Goal: Complete application form

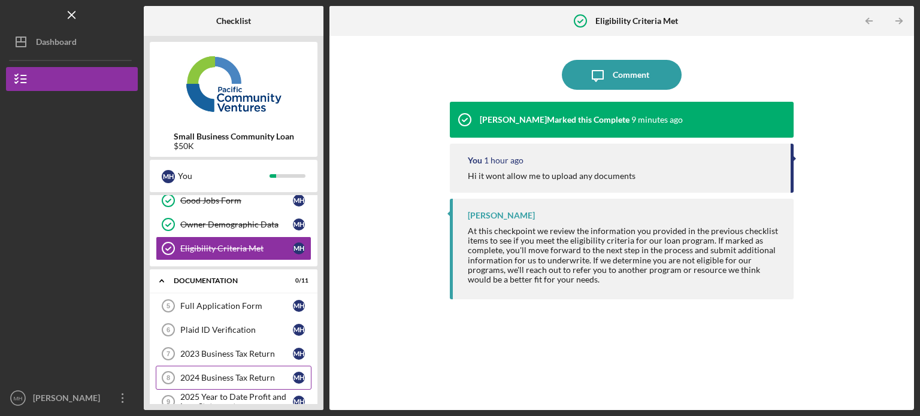
scroll to position [136, 0]
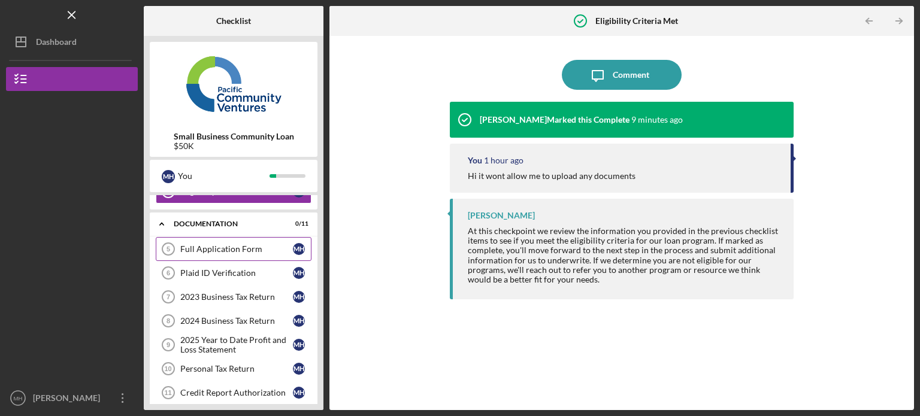
click at [234, 248] on div "Full Application Form" at bounding box center [236, 249] width 113 height 10
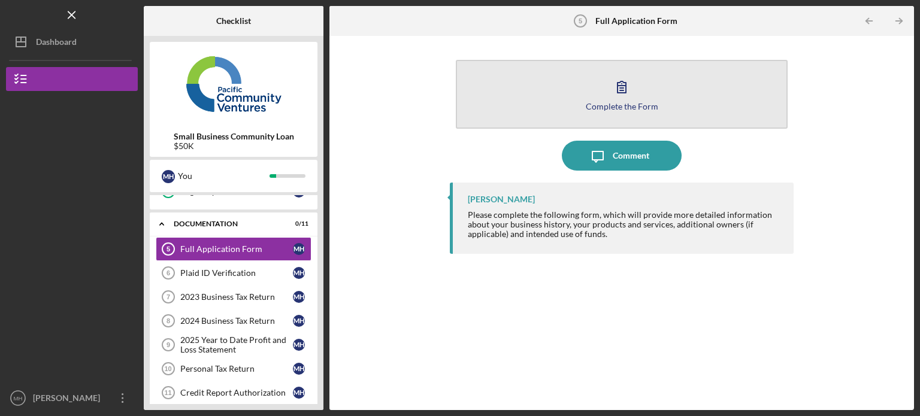
click at [626, 102] on div "Complete the Form" at bounding box center [622, 106] width 72 height 9
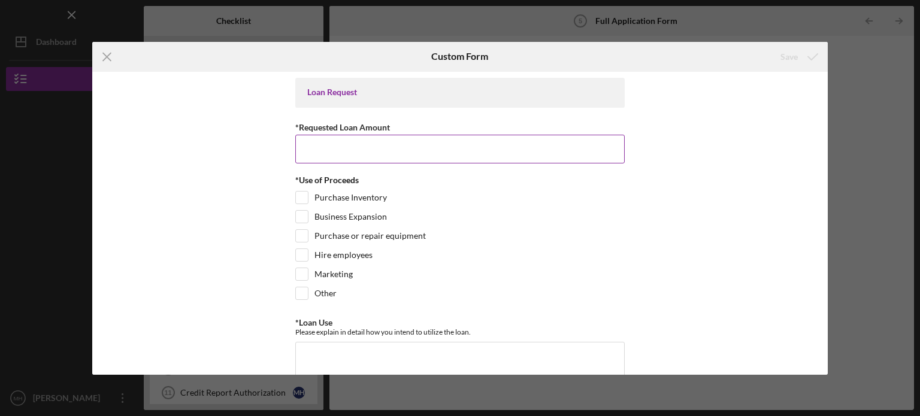
click at [484, 152] on input "*Requested Loan Amount" at bounding box center [459, 149] width 329 height 29
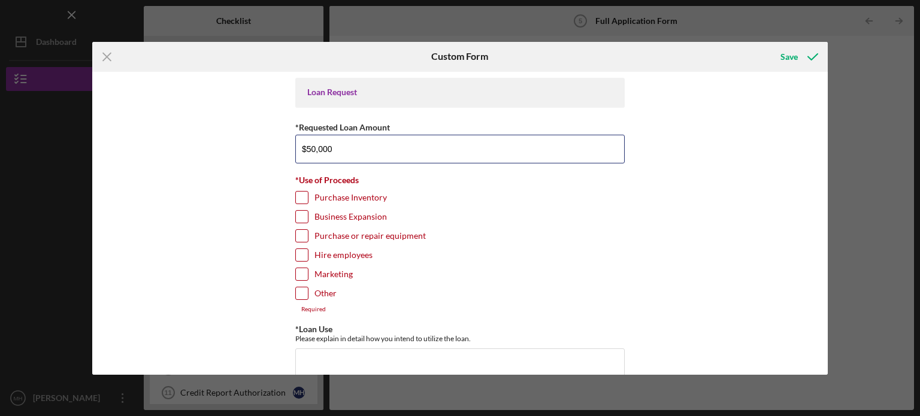
type input "$50,000"
click at [305, 193] on input "Purchase Inventory" at bounding box center [302, 198] width 12 height 12
checkbox input "true"
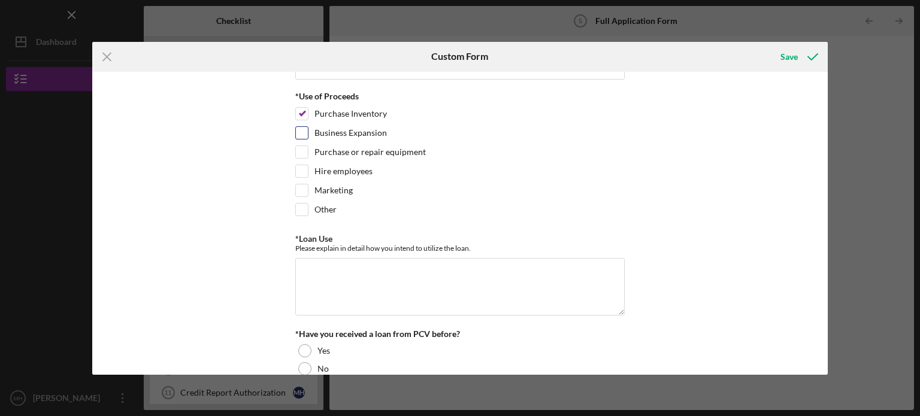
scroll to position [120, 0]
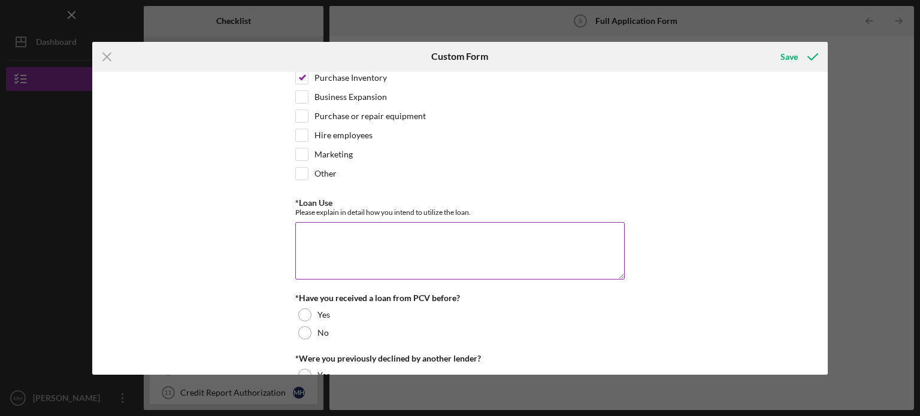
click at [431, 237] on textarea "*Loan Use" at bounding box center [459, 250] width 329 height 57
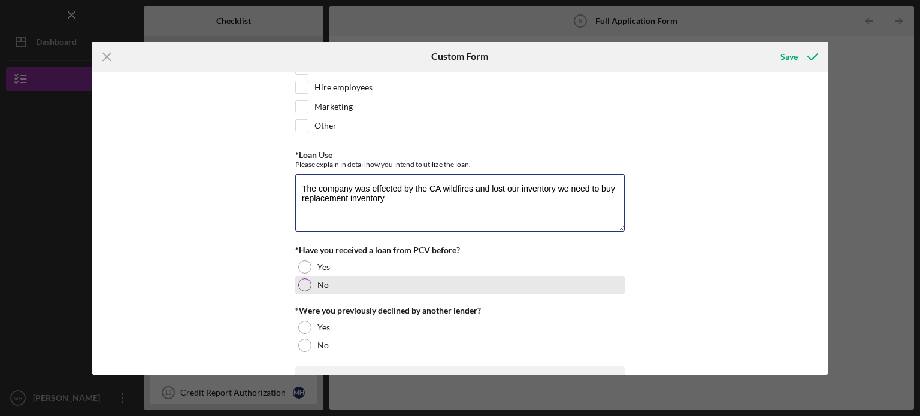
scroll to position [240, 0]
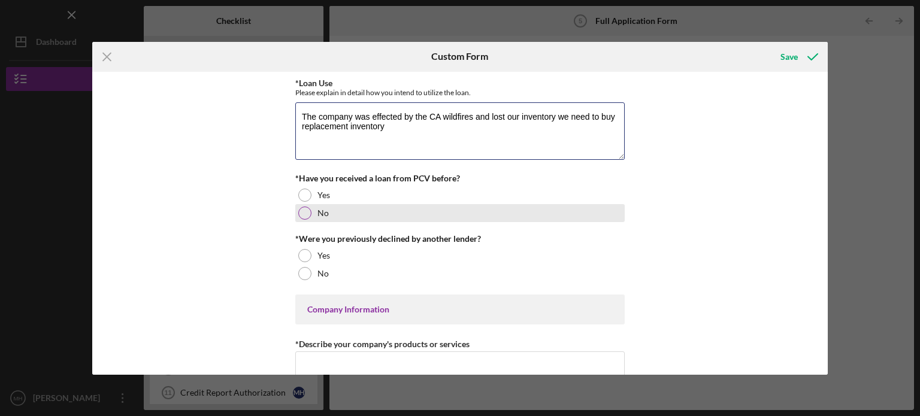
type textarea "The company was effected by the CA wildfires and lost our inventory we need to …"
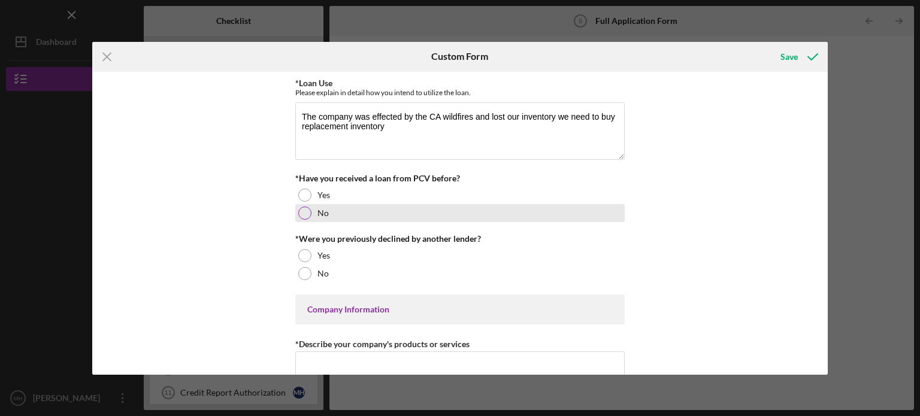
click at [304, 211] on div at bounding box center [304, 213] width 13 height 13
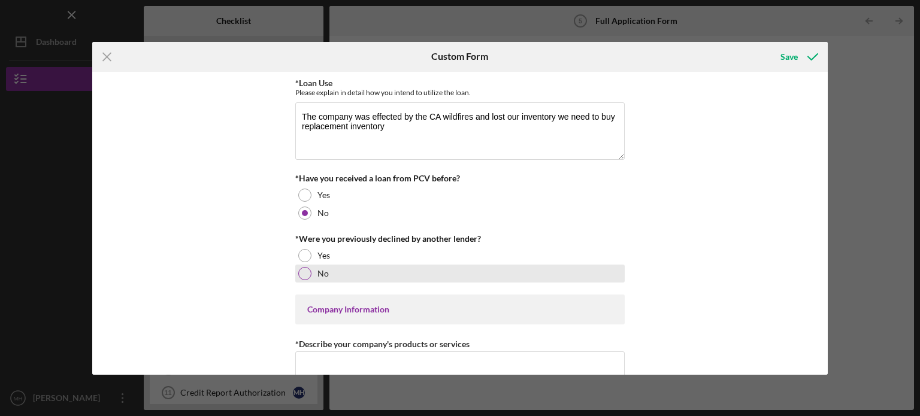
click at [299, 275] on div at bounding box center [304, 273] width 13 height 13
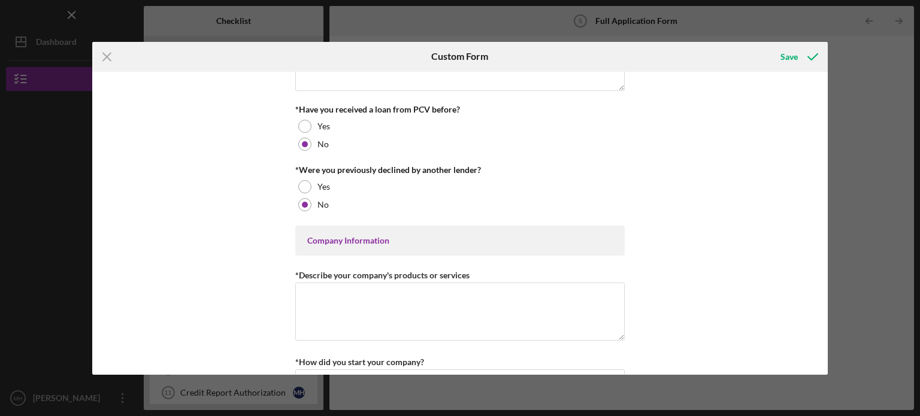
scroll to position [359, 0]
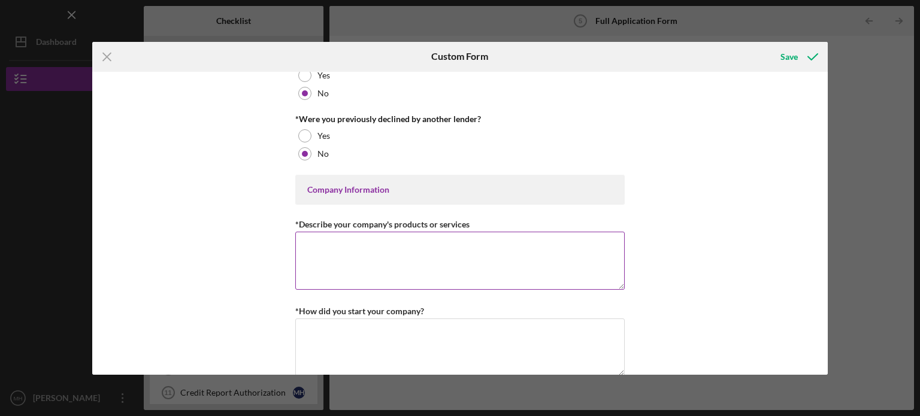
click at [339, 241] on textarea "*Describe your company's products or services" at bounding box center [459, 260] width 329 height 57
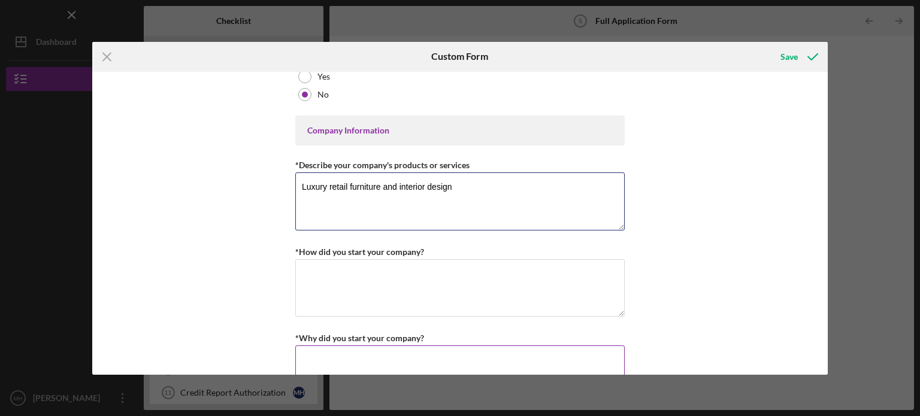
scroll to position [539, 0]
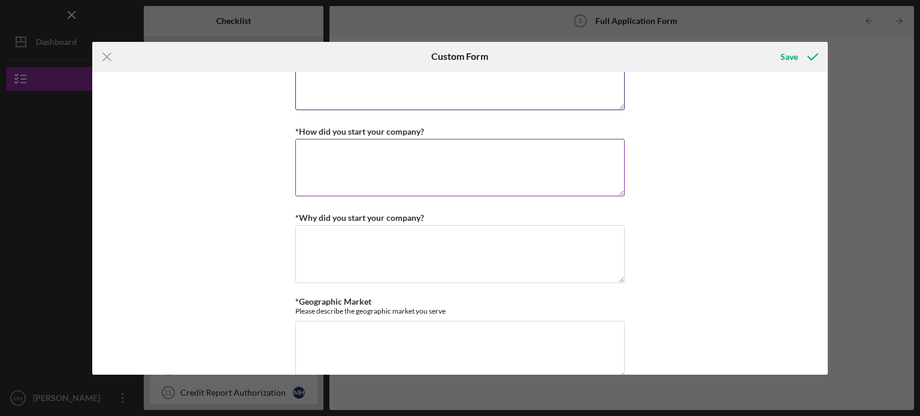
type textarea "Luxury retail furniture and interior design"
click at [410, 161] on textarea "*How did you start your company?" at bounding box center [459, 167] width 329 height 57
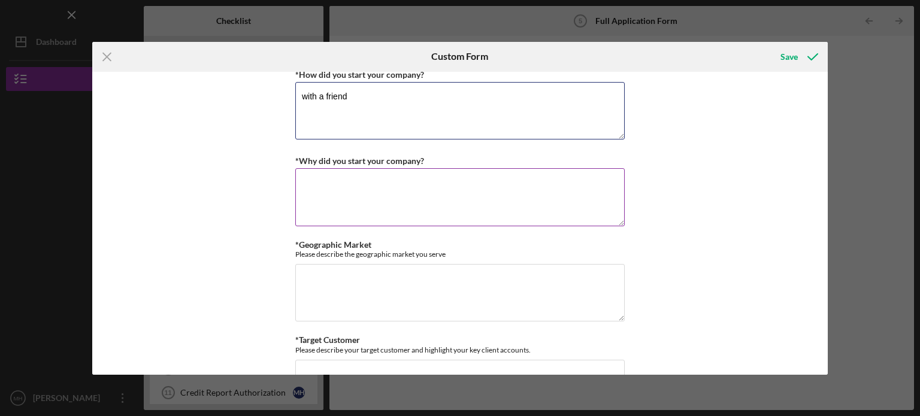
scroll to position [599, 0]
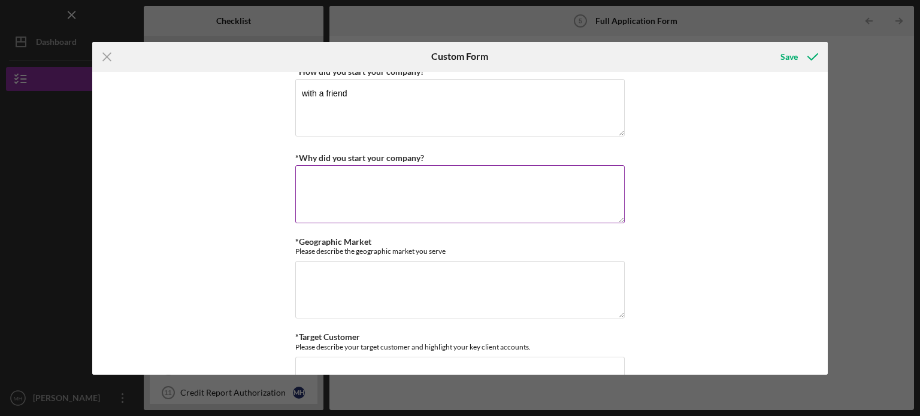
click at [362, 174] on textarea "*Why did you start your company?" at bounding box center [459, 193] width 329 height 57
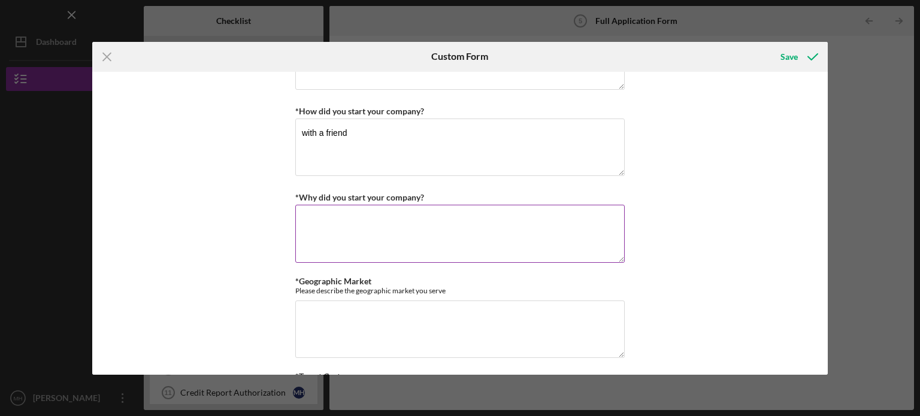
scroll to position [539, 0]
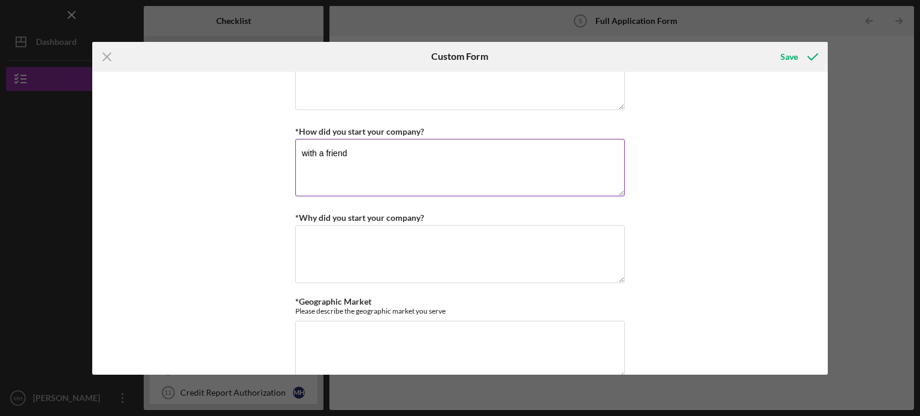
click at [371, 155] on textarea "with a friend" at bounding box center [459, 167] width 329 height 57
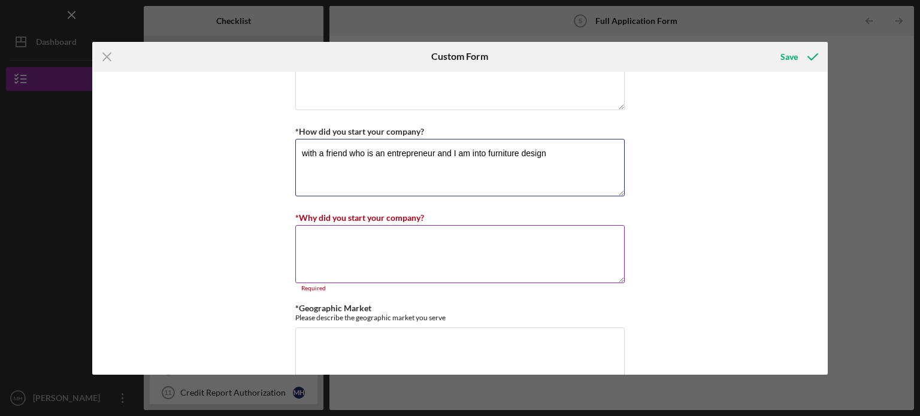
type textarea "with a friend who is an entrepreneur and I am into furniture design"
click at [362, 239] on textarea "*Why did you start your company?" at bounding box center [459, 253] width 329 height 57
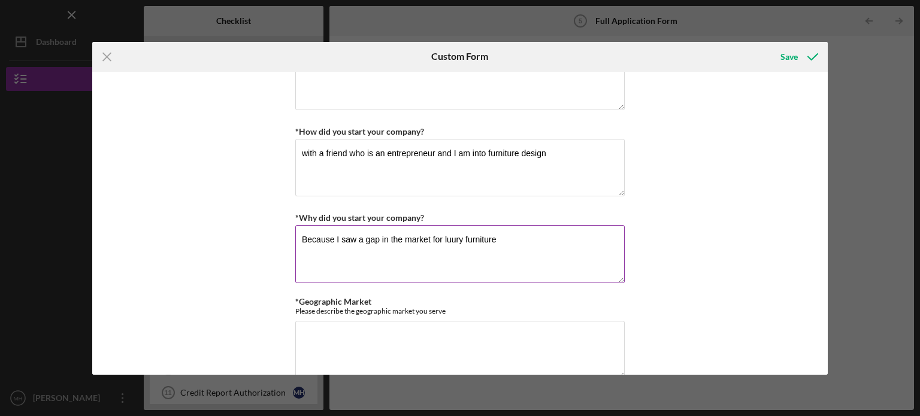
click at [451, 237] on textarea "Because I saw a gap in the market for luury furniture" at bounding box center [459, 253] width 329 height 57
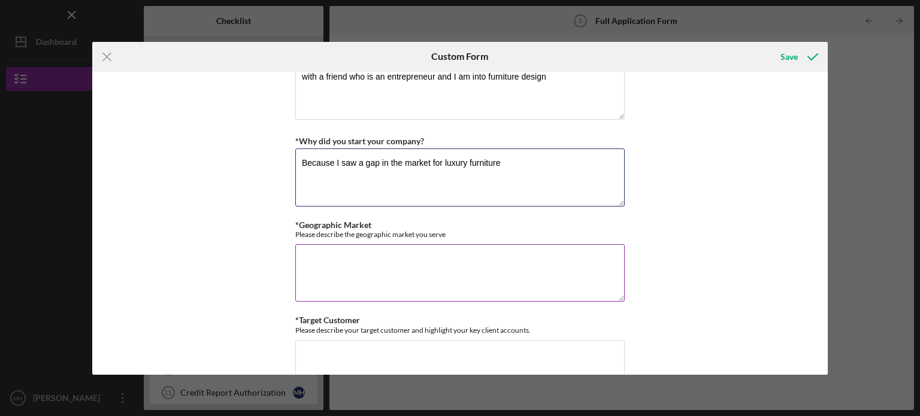
scroll to position [659, 0]
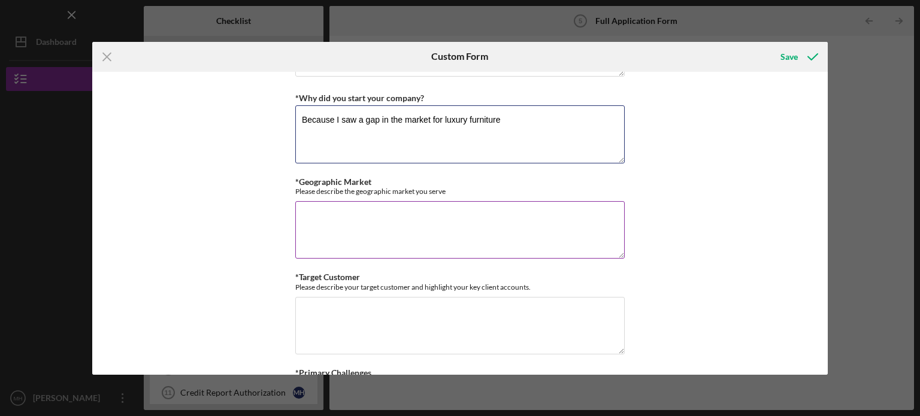
type textarea "Because I saw a gap in the market for luxury furniture"
click at [414, 227] on textarea "*Geographic Market" at bounding box center [459, 229] width 329 height 57
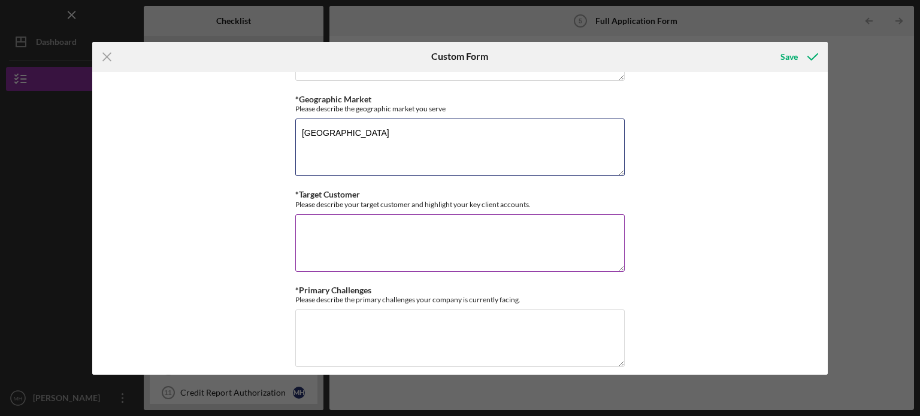
scroll to position [779, 0]
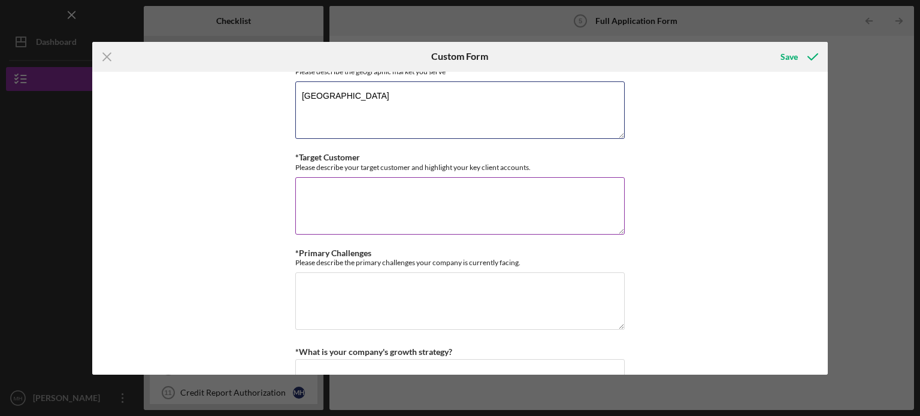
type textarea "United states"
click at [379, 194] on textarea "*Target Customer" at bounding box center [459, 205] width 329 height 57
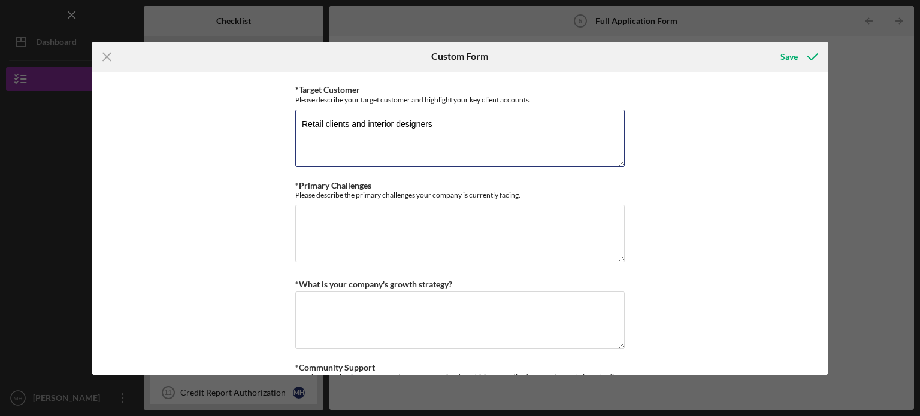
scroll to position [898, 0]
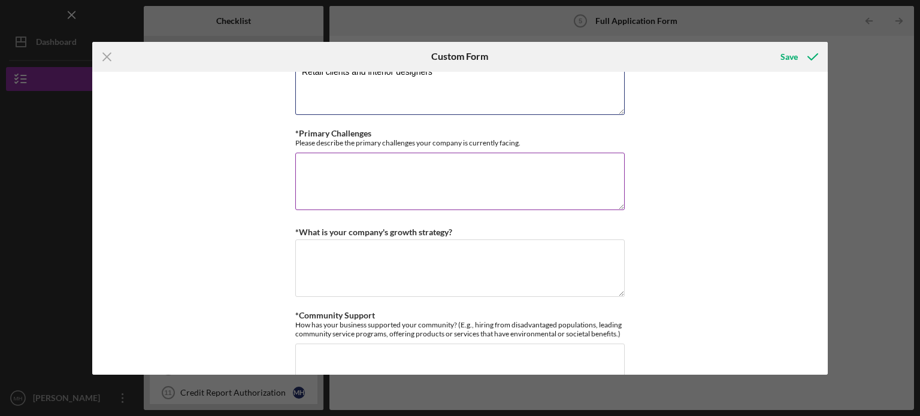
type textarea "Retail clients and interior designers"
click at [343, 174] on textarea "*Primary Challenges" at bounding box center [459, 181] width 329 height 57
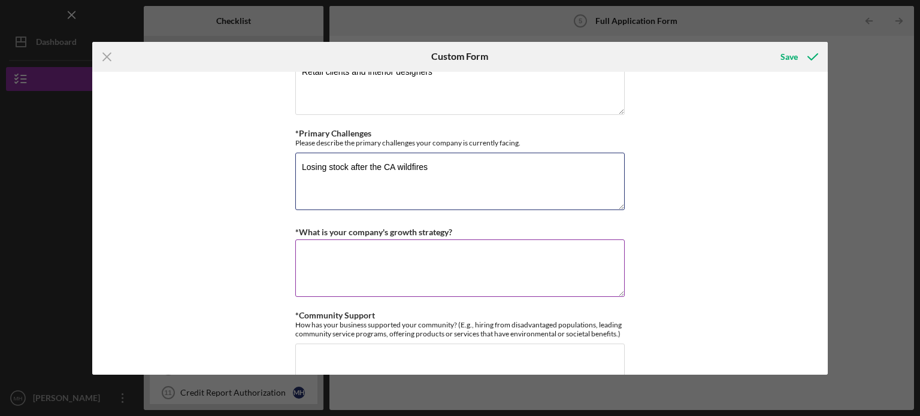
type textarea "Losing stock after the CA wildfires"
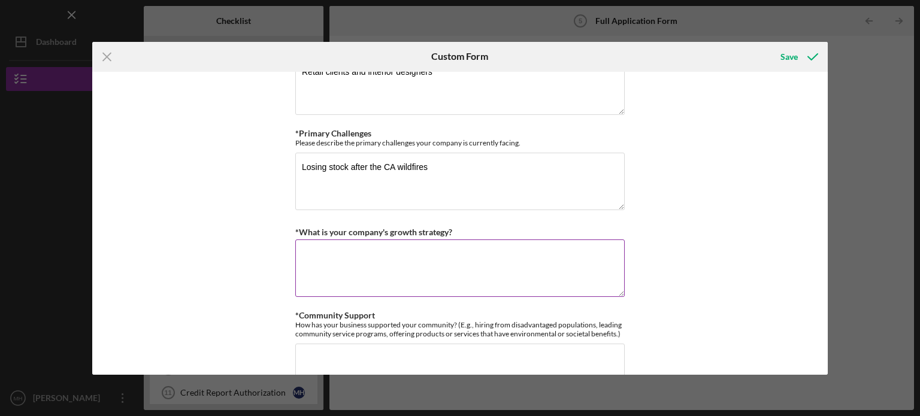
click at [349, 248] on textarea "*What is your company's growth strategy?" at bounding box center [459, 268] width 329 height 57
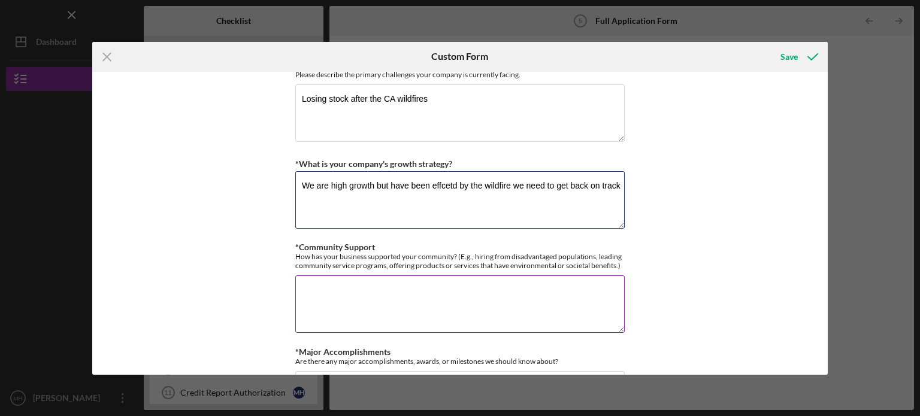
scroll to position [1018, 0]
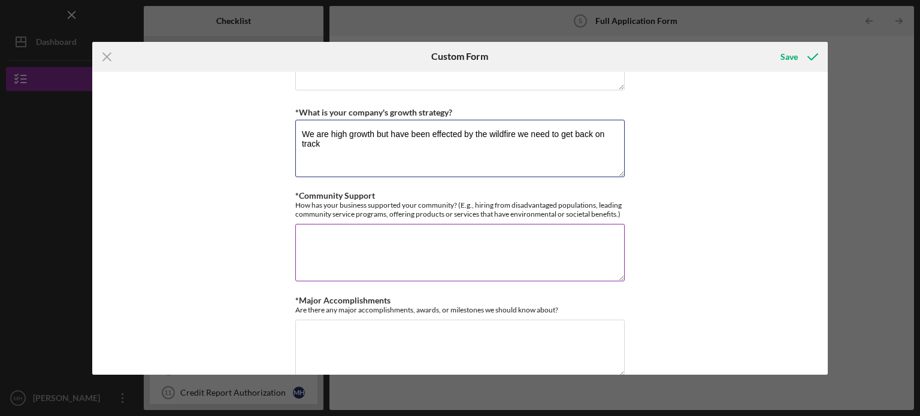
type textarea "We are high growth but have been effected by the wildfire we need to get back o…"
click at [389, 232] on textarea "*Community Support" at bounding box center [459, 252] width 329 height 57
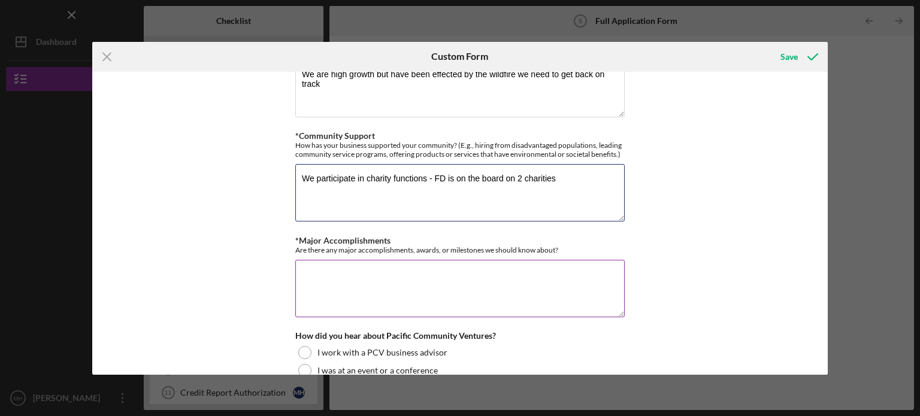
type textarea "We participate in charity functions - FD is on the board on 2 charities"
click at [338, 276] on textarea "*Major Accomplishments" at bounding box center [459, 288] width 329 height 57
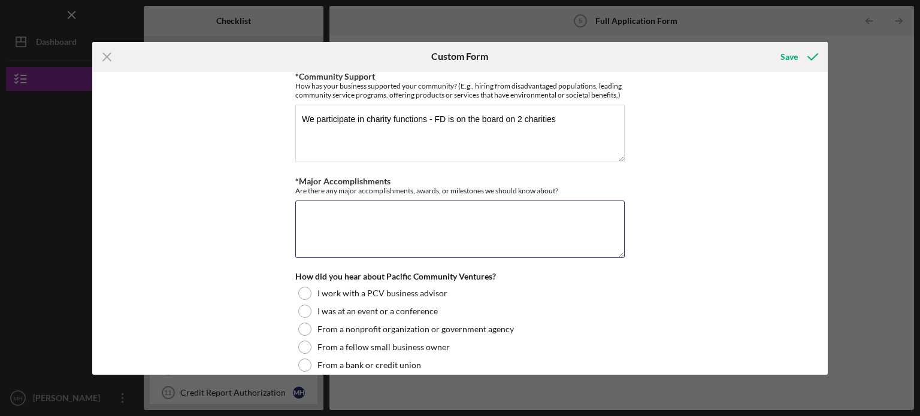
scroll to position [1138, 0]
type textarea "G"
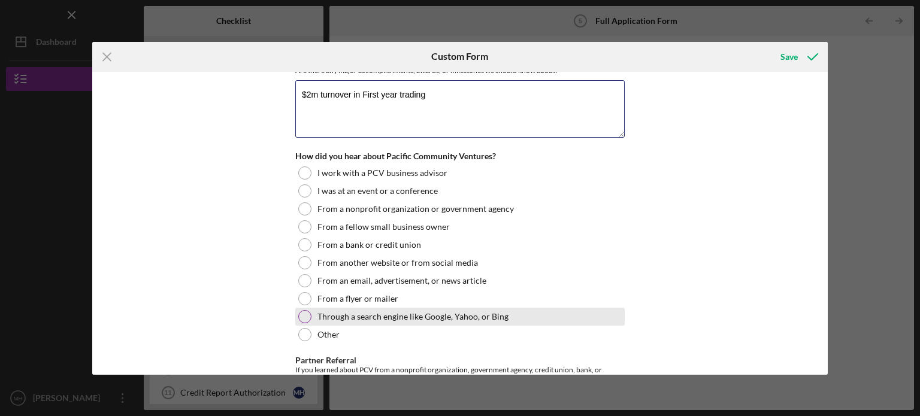
type textarea "$2m turnover in First year trading"
click at [303, 312] on div at bounding box center [304, 316] width 13 height 13
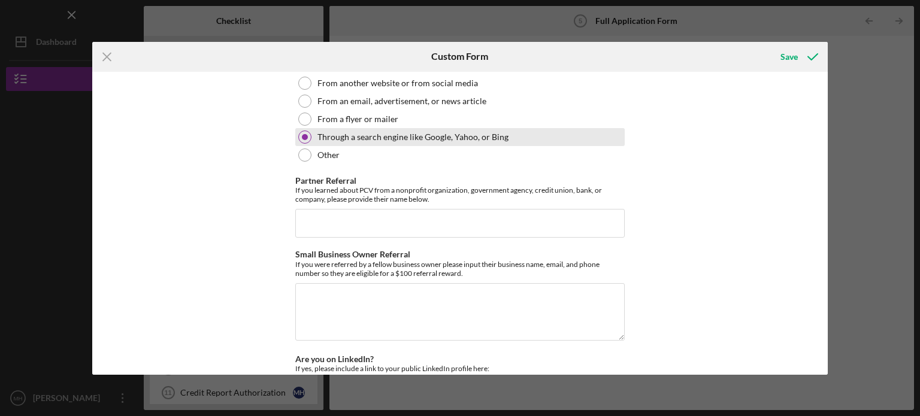
scroll to position [1378, 0]
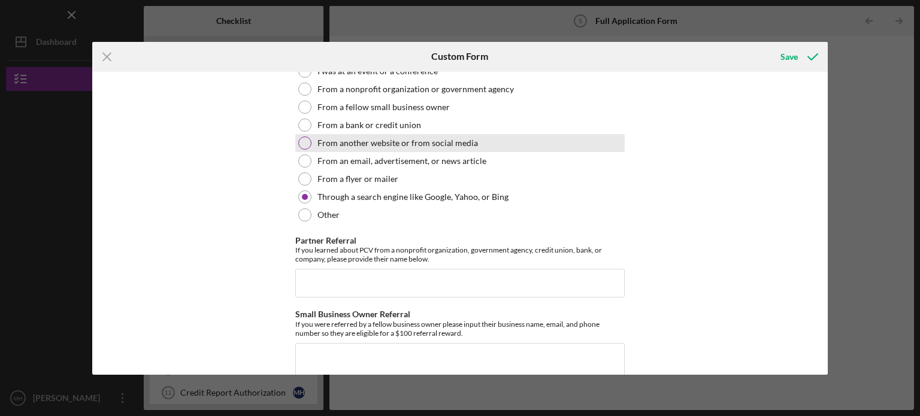
click at [299, 141] on div at bounding box center [304, 143] width 13 height 13
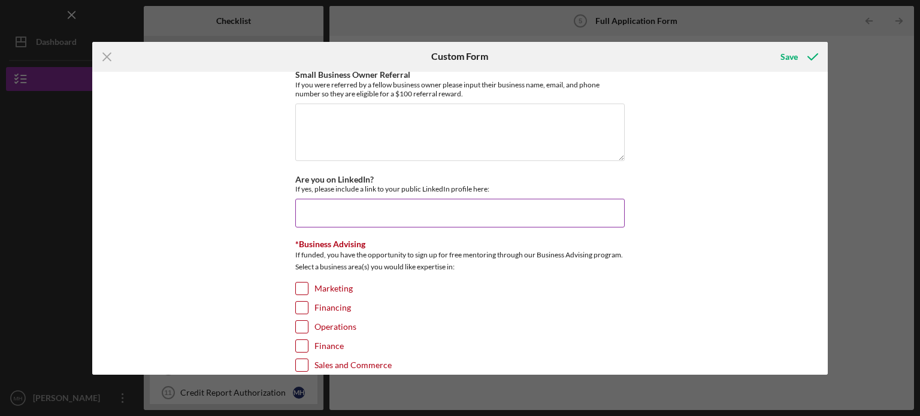
scroll to position [1677, 0]
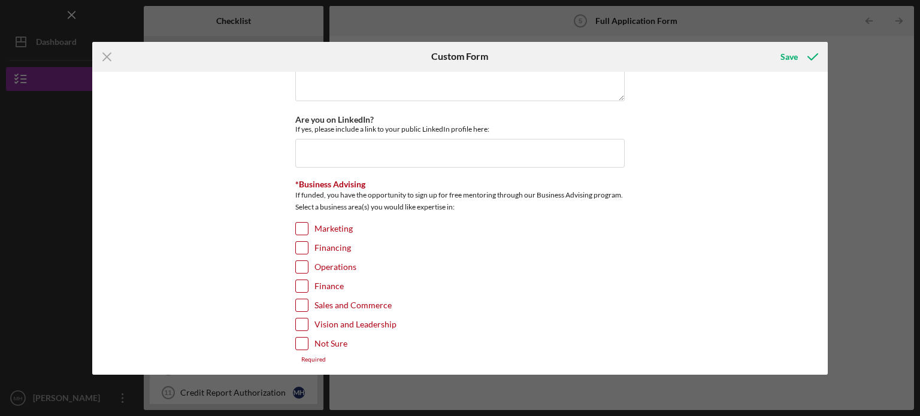
click at [301, 340] on input "Not Sure" at bounding box center [302, 344] width 12 height 12
checkbox input "true"
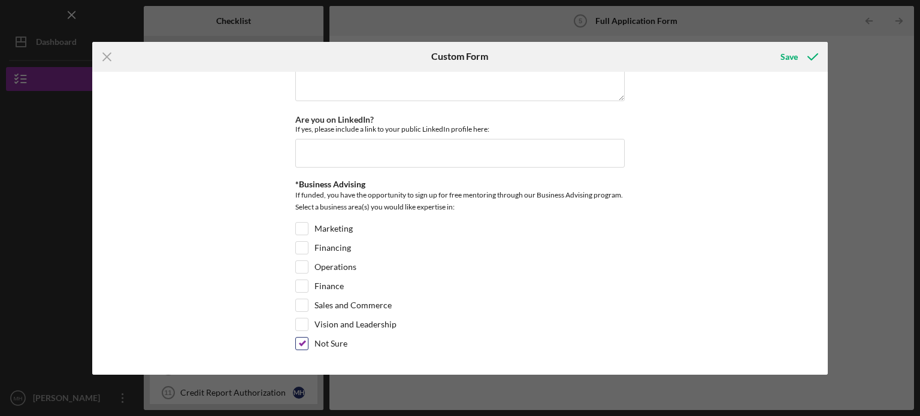
scroll to position [1672, 0]
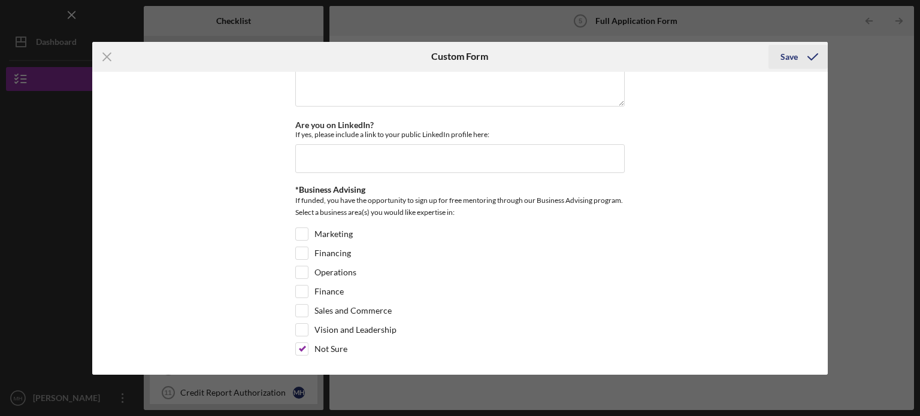
click at [807, 56] on icon "submit" at bounding box center [813, 57] width 30 height 30
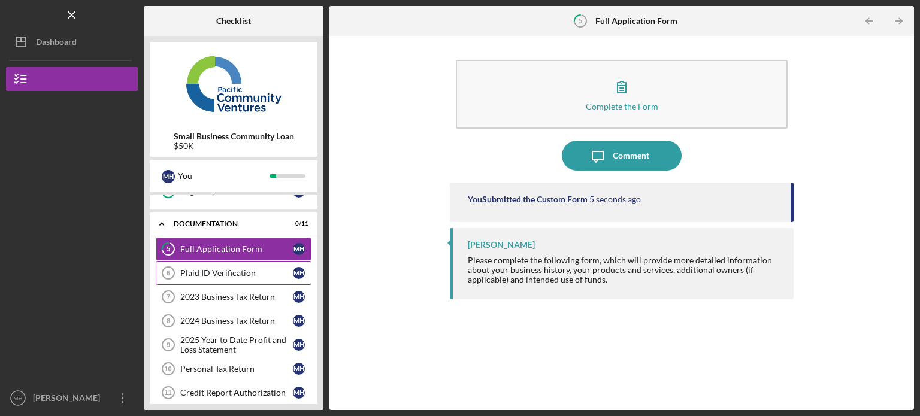
click at [237, 274] on div "Plaid ID Verification" at bounding box center [236, 273] width 113 height 10
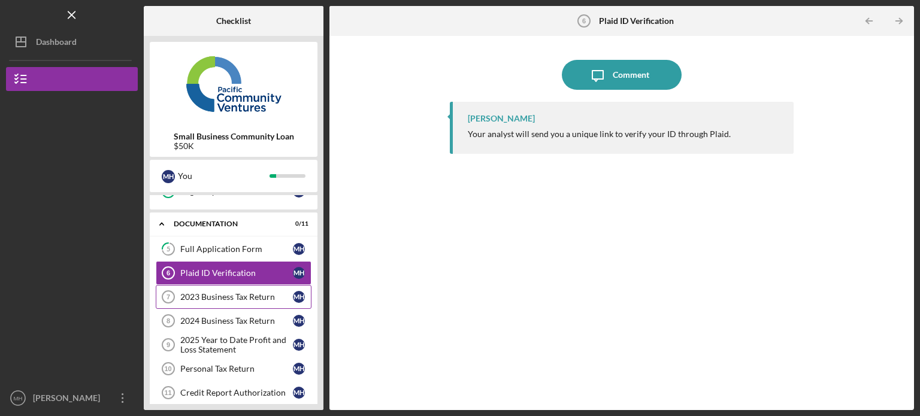
click at [250, 299] on div "2023 Business Tax Return" at bounding box center [236, 297] width 113 height 10
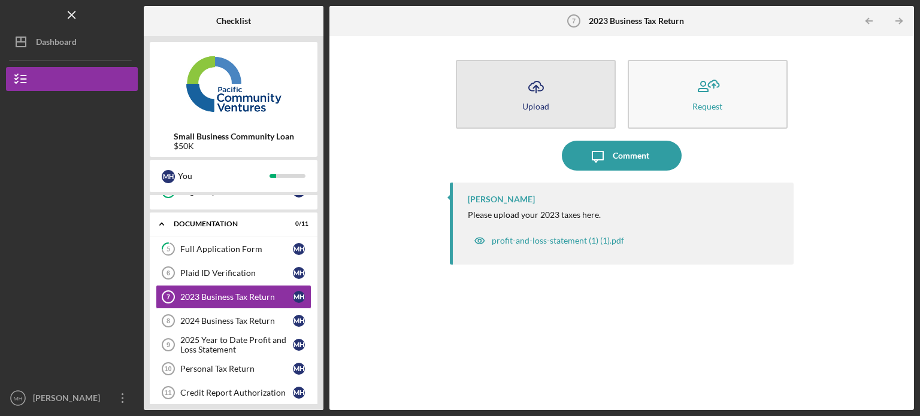
click at [529, 95] on icon "Icon/Upload" at bounding box center [536, 87] width 30 height 30
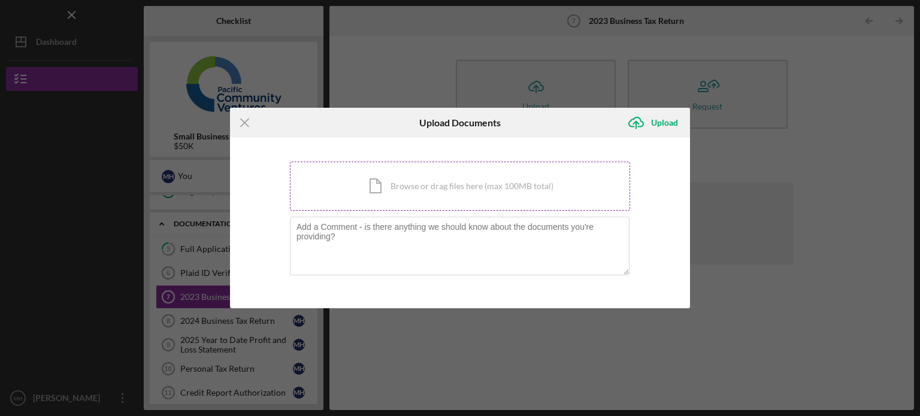
click at [449, 182] on div "Icon/Document Browse or drag files here (max 100MB total) Tap to choose files o…" at bounding box center [460, 186] width 340 height 49
click at [783, 138] on div "Icon/Menu Close Upload Documents Icon/Upload Upload You're uploading documents …" at bounding box center [460, 208] width 920 height 416
click at [254, 113] on icon "Icon/Menu Close" at bounding box center [245, 123] width 30 height 30
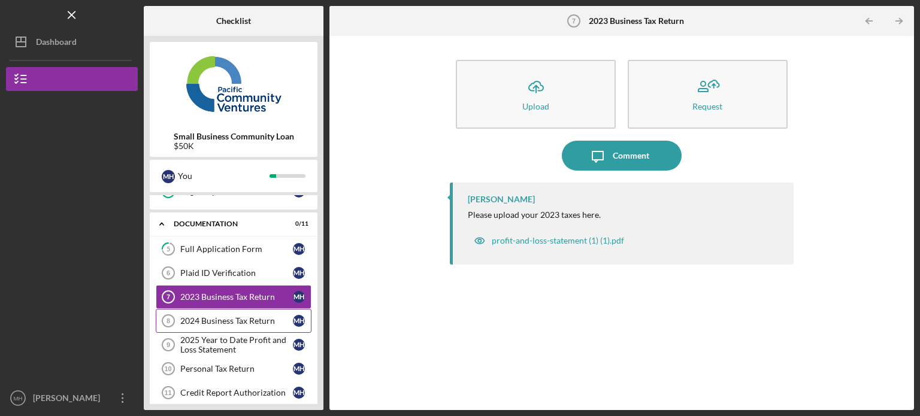
click at [228, 316] on div "2024 Business Tax Return" at bounding box center [236, 321] width 113 height 10
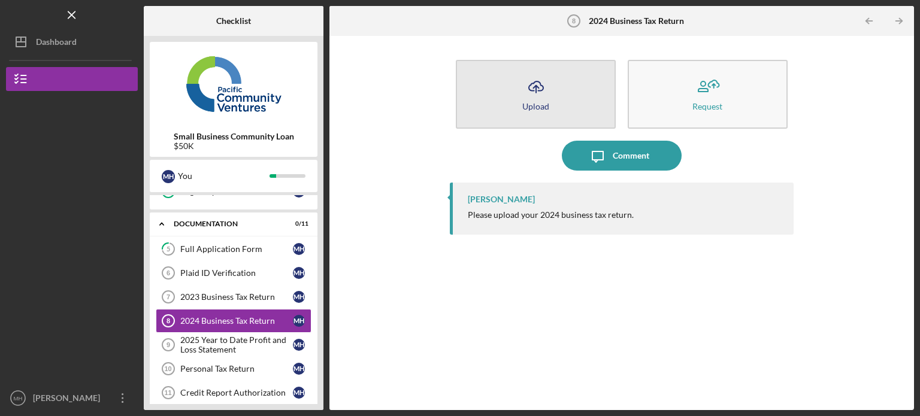
click at [573, 84] on button "Icon/Upload Upload" at bounding box center [536, 94] width 160 height 69
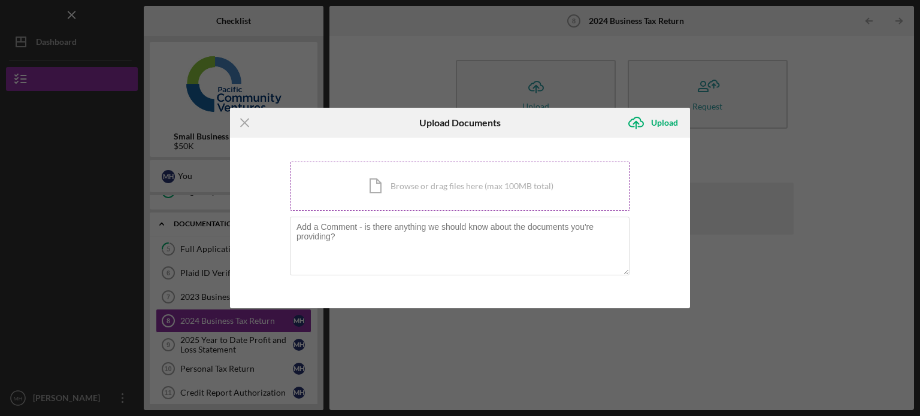
click at [461, 195] on div "Icon/Document Browse or drag files here (max 100MB total) Tap to choose files o…" at bounding box center [460, 186] width 340 height 49
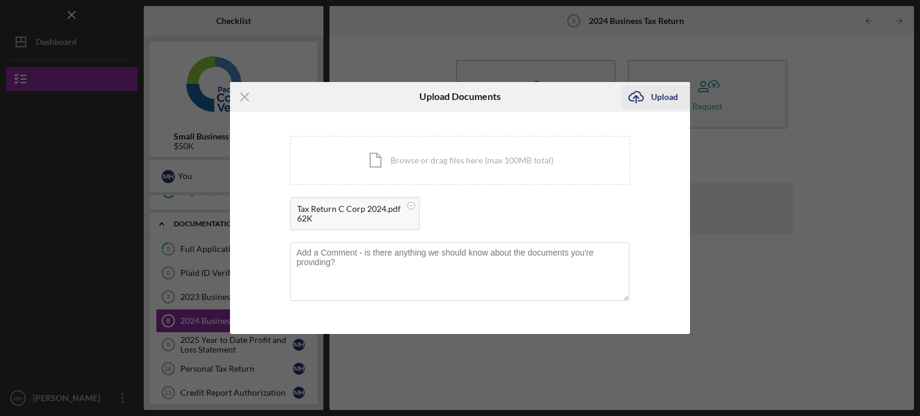
click at [651, 90] on div "Upload" at bounding box center [664, 97] width 27 height 24
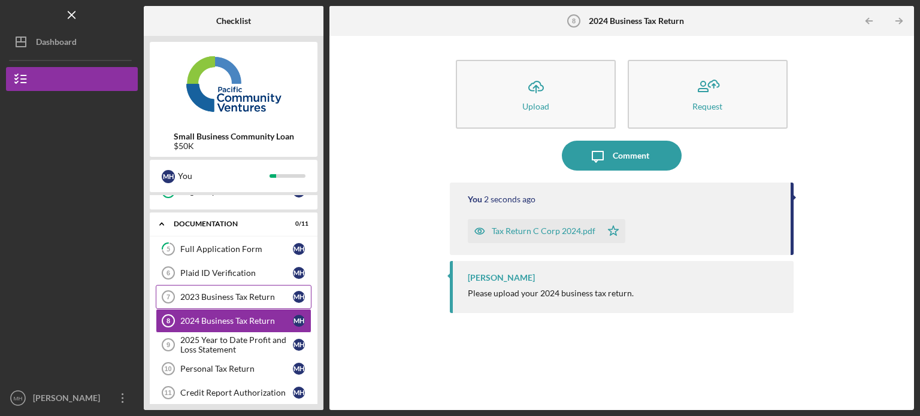
click at [259, 292] on div "2023 Business Tax Return" at bounding box center [236, 297] width 113 height 10
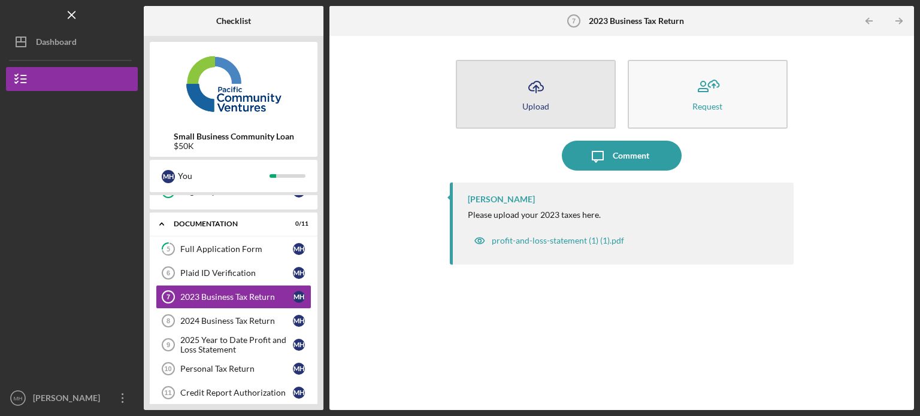
click at [546, 102] on div "Upload" at bounding box center [535, 106] width 27 height 9
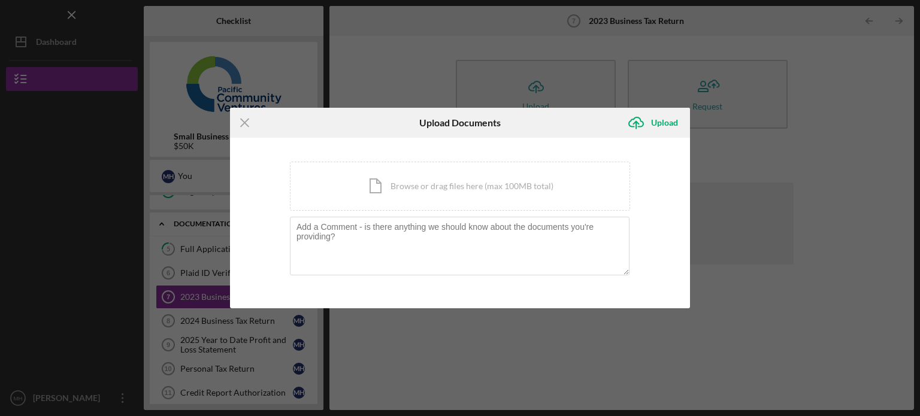
click at [856, 150] on div "Icon/Menu Close Upload Documents Icon/Upload Upload You're uploading documents …" at bounding box center [460, 208] width 920 height 416
click at [247, 118] on icon "Icon/Menu Close" at bounding box center [245, 123] width 30 height 30
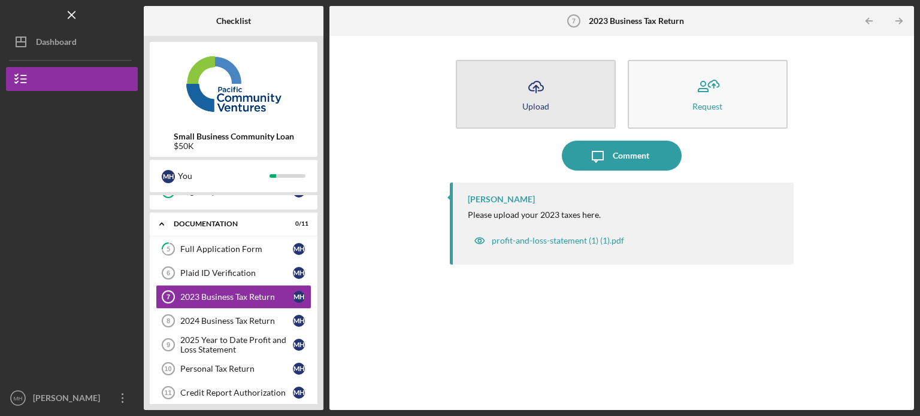
click at [574, 98] on button "Icon/Upload Upload" at bounding box center [536, 94] width 160 height 69
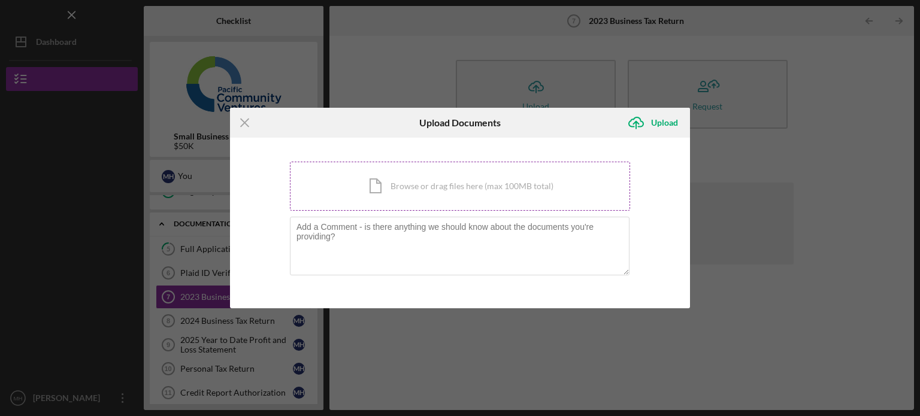
click at [493, 177] on div "Icon/Document Browse or drag files here (max 100MB total) Tap to choose files o…" at bounding box center [460, 186] width 340 height 49
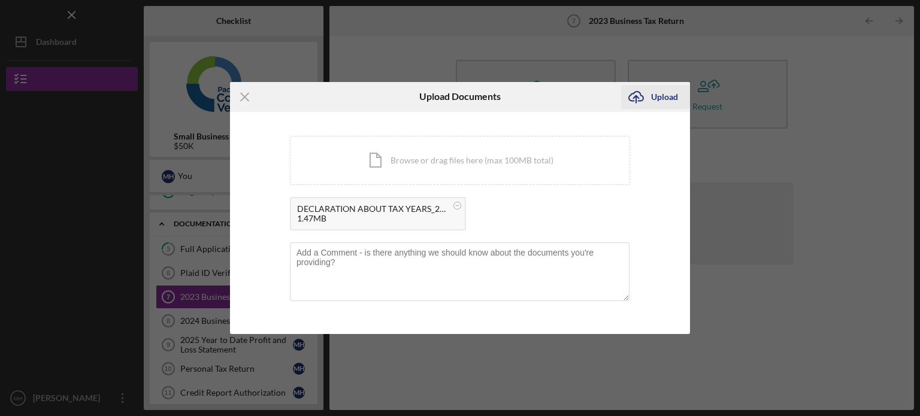
click at [667, 90] on div "Upload" at bounding box center [664, 97] width 27 height 24
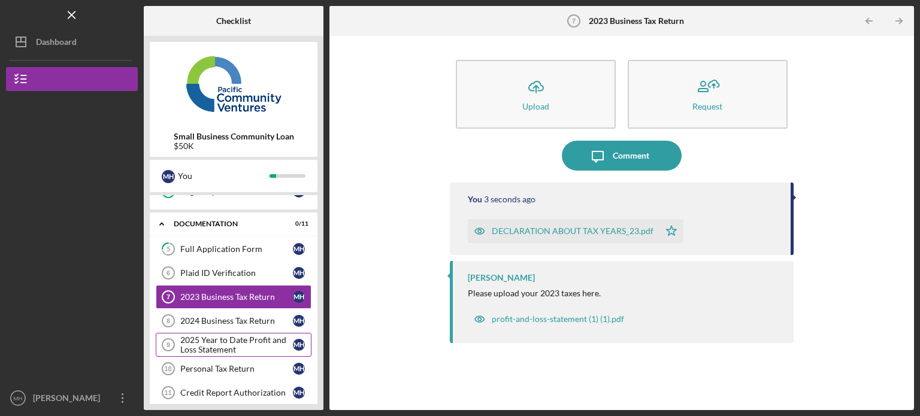
click at [231, 347] on div "2025 Year to Date Profit and Loss Statement" at bounding box center [236, 344] width 113 height 19
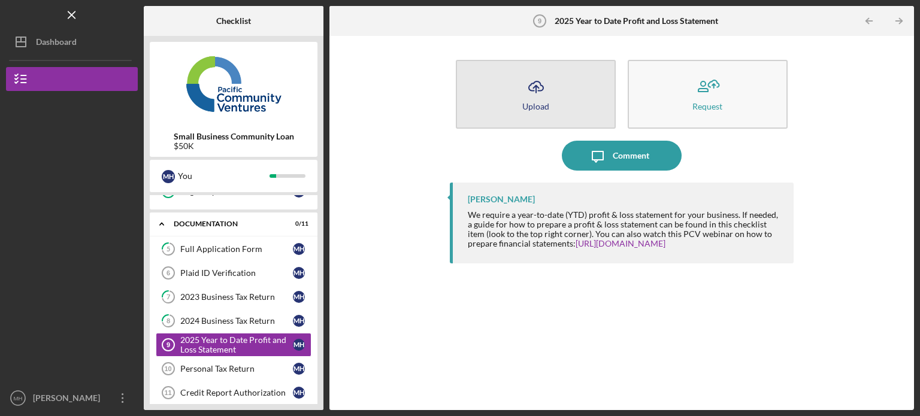
click at [573, 99] on button "Icon/Upload Upload" at bounding box center [536, 94] width 160 height 69
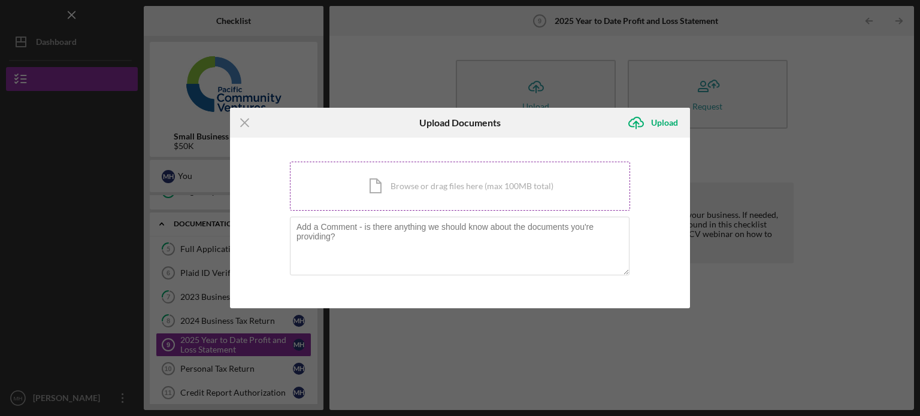
click at [428, 186] on div "Icon/Document Browse or drag files here (max 100MB total) Tap to choose files o…" at bounding box center [460, 186] width 340 height 49
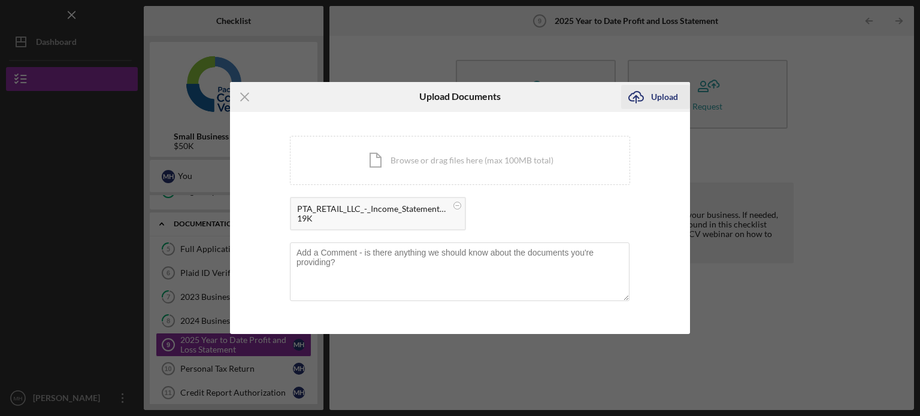
click at [654, 102] on div "Upload" at bounding box center [664, 97] width 27 height 24
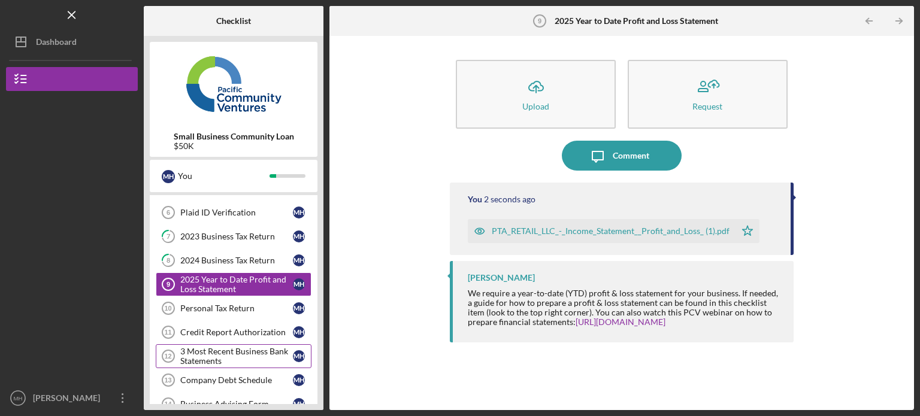
scroll to position [256, 0]
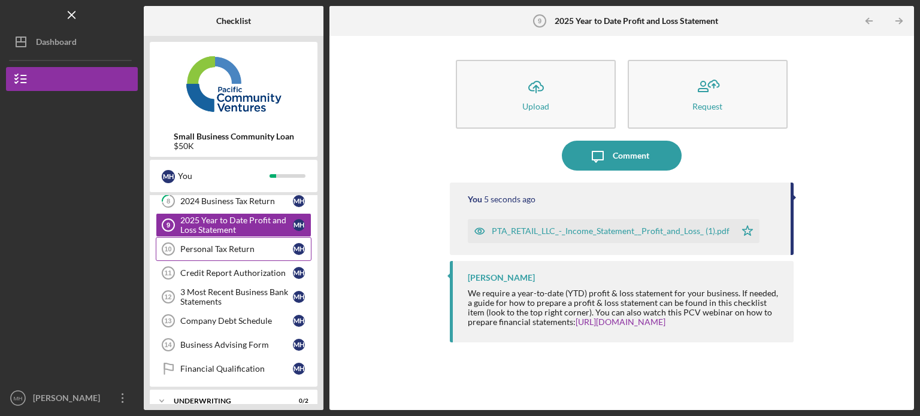
click at [222, 250] on div "Personal Tax Return" at bounding box center [236, 249] width 113 height 10
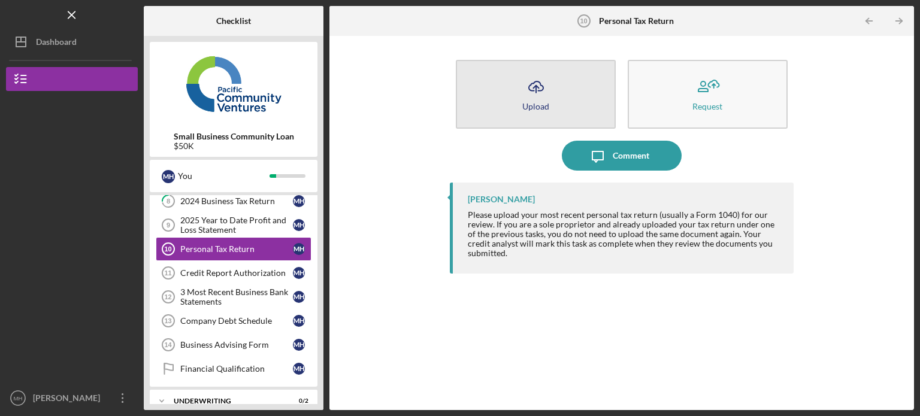
click at [525, 107] on div "Upload" at bounding box center [535, 106] width 27 height 9
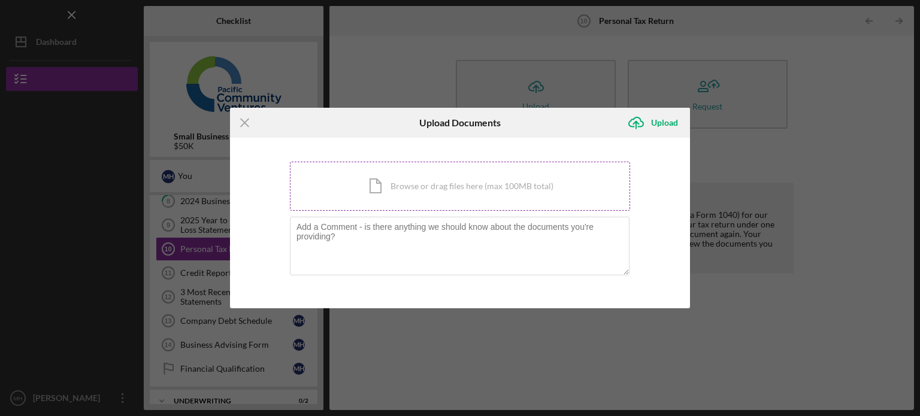
click at [440, 179] on div "Icon/Document Browse or drag files here (max 100MB total) Tap to choose files o…" at bounding box center [460, 186] width 340 height 49
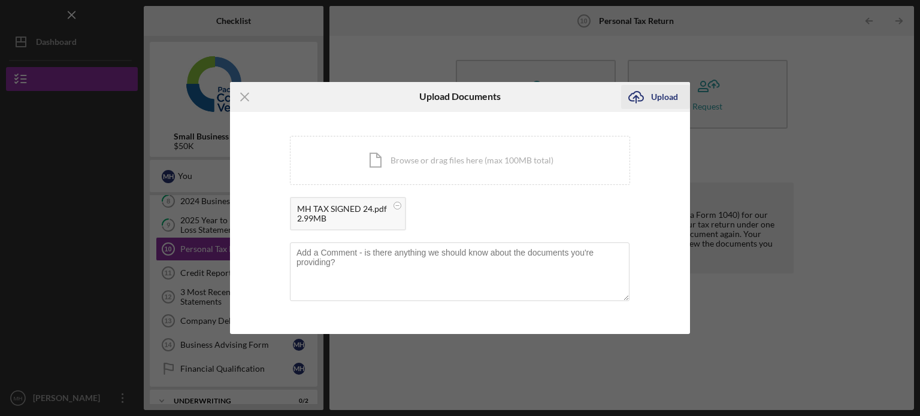
click at [641, 102] on icon "Icon/Upload" at bounding box center [636, 97] width 30 height 30
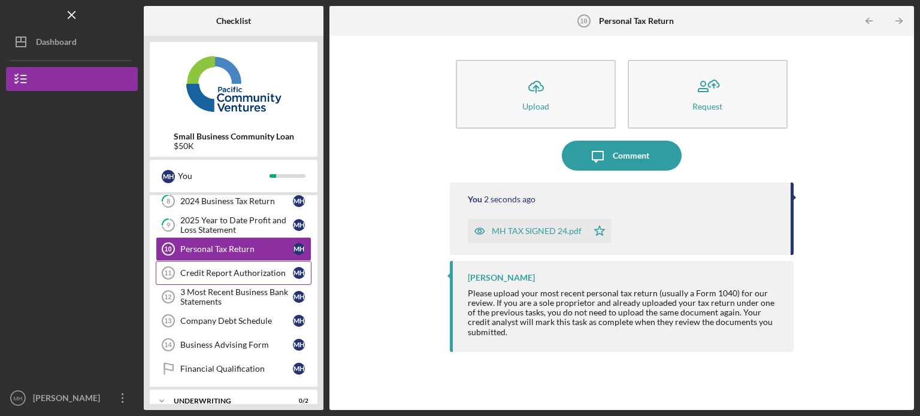
click at [243, 268] on div "Credit Report Authorization" at bounding box center [236, 273] width 113 height 10
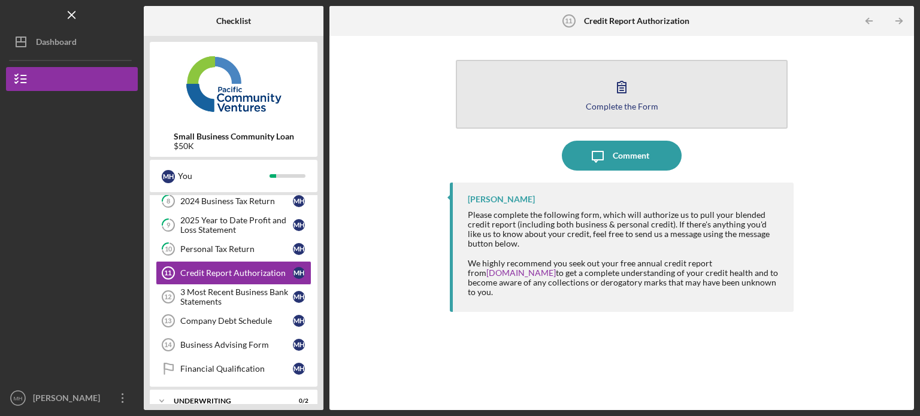
click at [625, 98] on icon "button" at bounding box center [622, 87] width 30 height 30
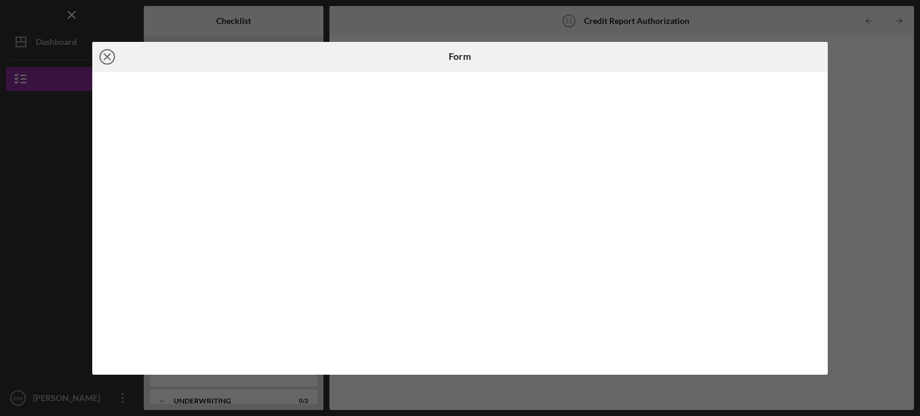
click at [106, 52] on icon "Icon/Close" at bounding box center [107, 57] width 30 height 30
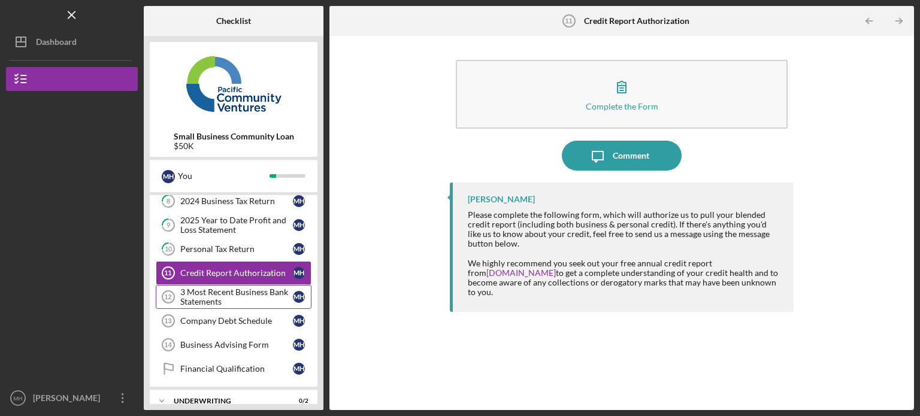
click at [232, 296] on div "3 Most Recent Business Bank Statements" at bounding box center [236, 296] width 113 height 19
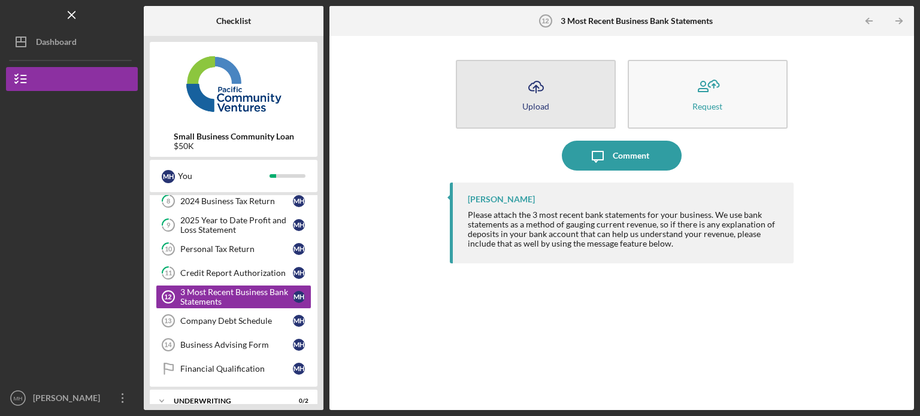
click at [539, 89] on icon "Icon/Upload" at bounding box center [536, 87] width 30 height 30
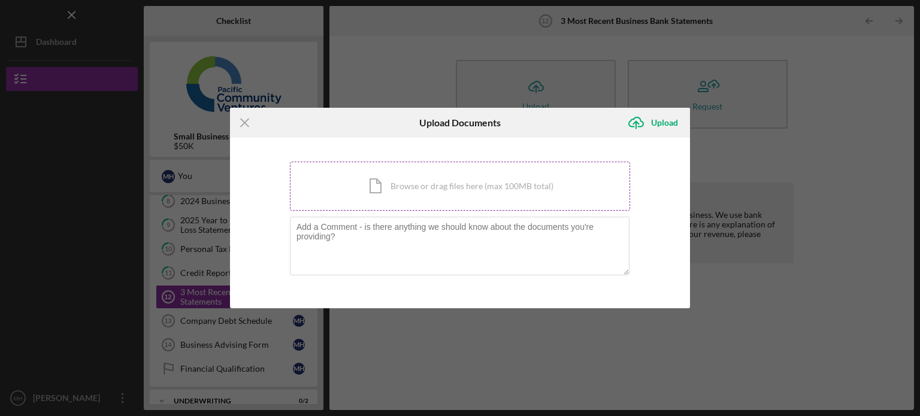
click at [426, 187] on div "Icon/Document Browse or drag files here (max 100MB total) Tap to choose files o…" at bounding box center [460, 186] width 340 height 49
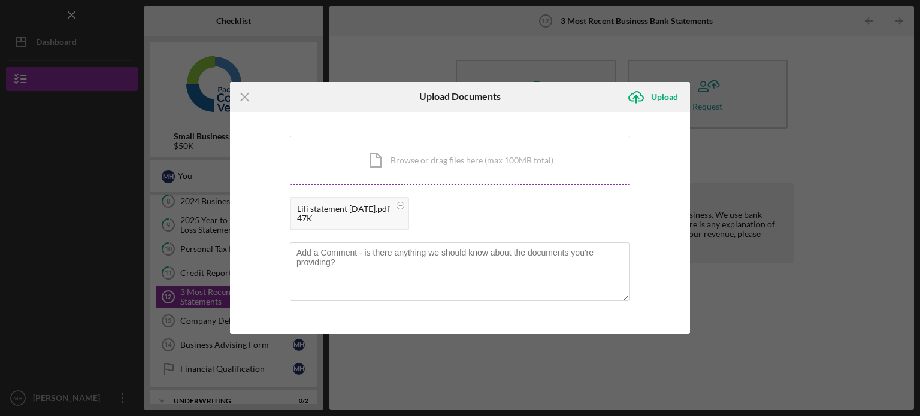
click at [455, 152] on div "Icon/Document Browse or drag files here (max 100MB total) Tap to choose files o…" at bounding box center [460, 160] width 340 height 49
click at [511, 143] on div "Icon/Document Browse or drag files here (max 100MB total) Tap to choose files o…" at bounding box center [460, 160] width 340 height 49
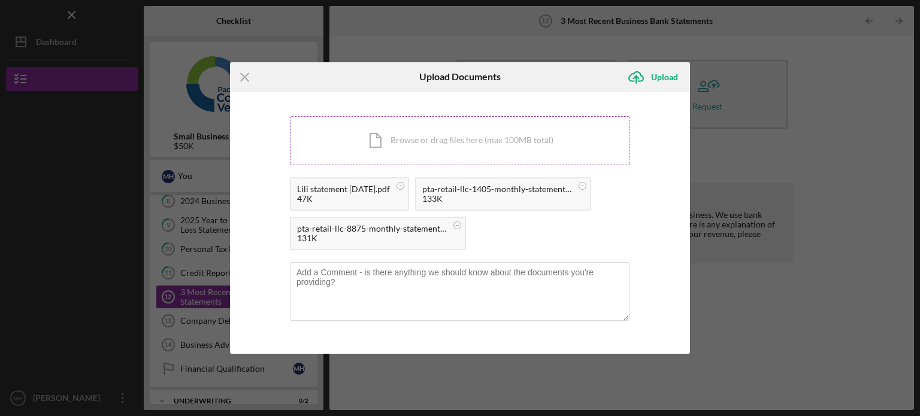
click at [441, 143] on div "Icon/Document Browse or drag files here (max 100MB total) Tap to choose files o…" at bounding box center [460, 140] width 340 height 49
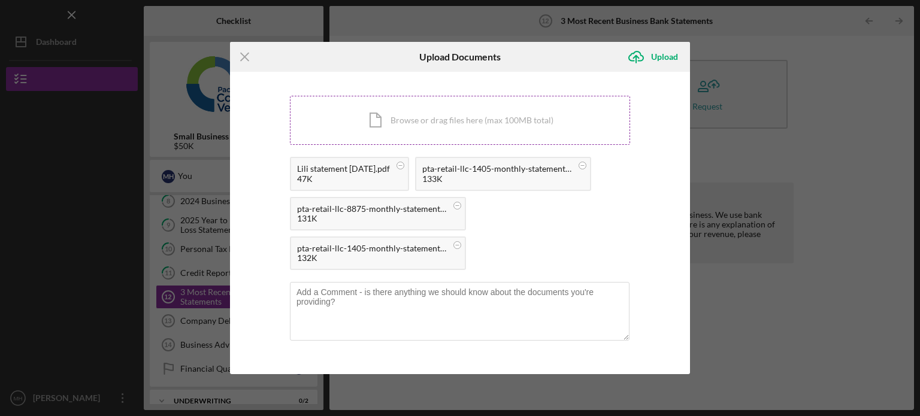
click at [436, 116] on div "Icon/Document Browse or drag files here (max 100MB total) Tap to choose files o…" at bounding box center [460, 120] width 340 height 49
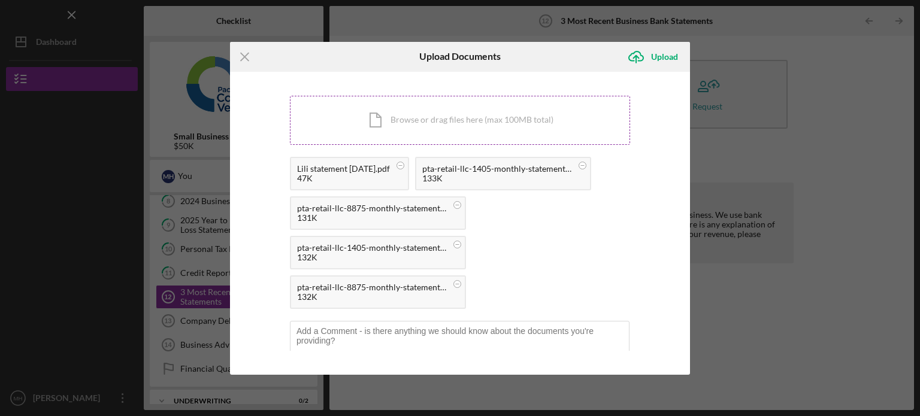
click at [425, 102] on div "Icon/Document Browse or drag files here (max 100MB total) Tap to choose files o…" at bounding box center [460, 120] width 340 height 49
click at [455, 120] on div "Icon/Document Browse or drag files here (max 100MB total) Tap to choose files o…" at bounding box center [460, 120] width 340 height 49
click at [455, 131] on div "Icon/Document Browse or drag files here (max 100MB total) Tap to choose files o…" at bounding box center [460, 120] width 340 height 49
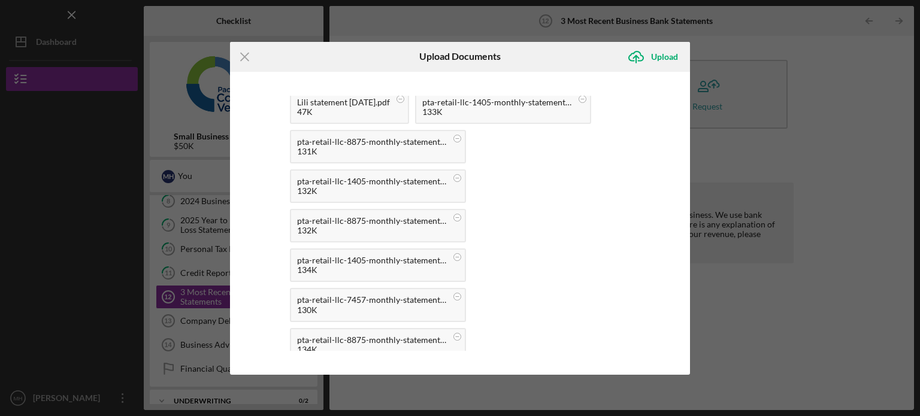
scroll to position [146, 0]
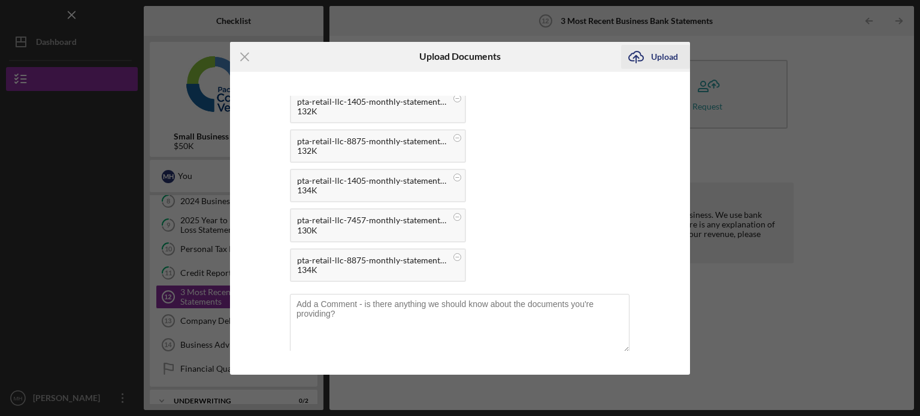
click at [671, 51] on div "Upload" at bounding box center [664, 57] width 27 height 24
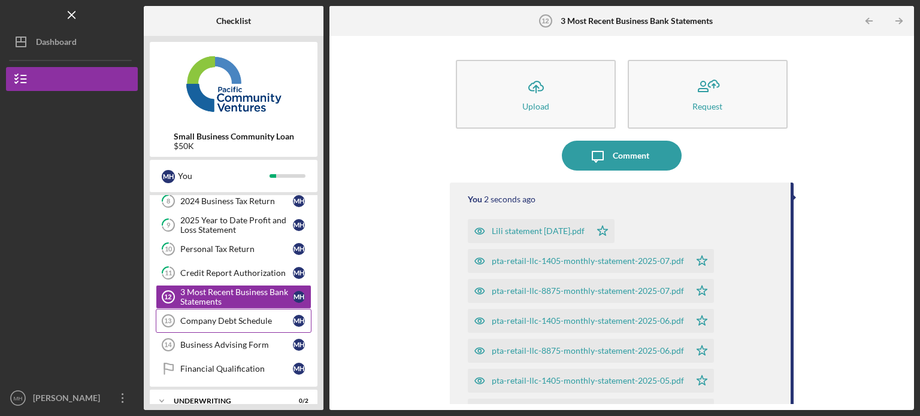
click at [214, 320] on div "Company Debt Schedule" at bounding box center [236, 321] width 113 height 10
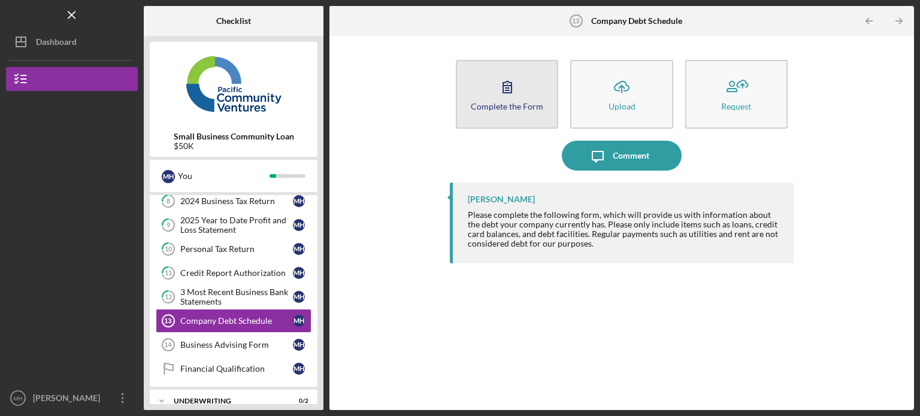
click at [504, 93] on icon "button" at bounding box center [507, 86] width 8 height 11
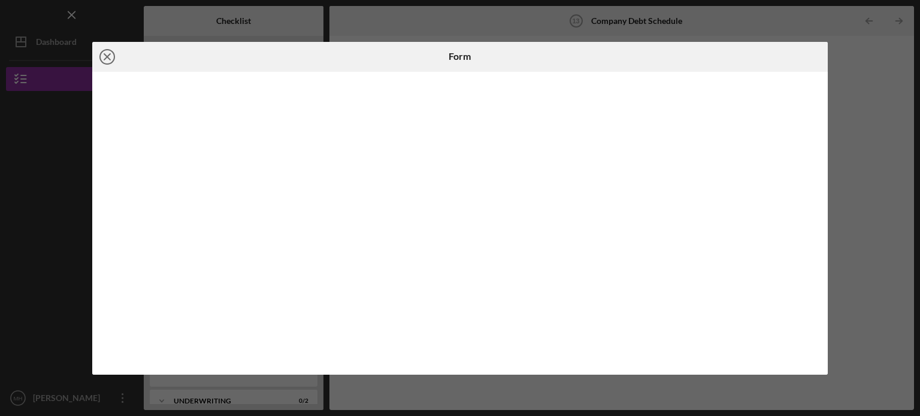
click at [99, 55] on icon "Icon/Close" at bounding box center [107, 57] width 30 height 30
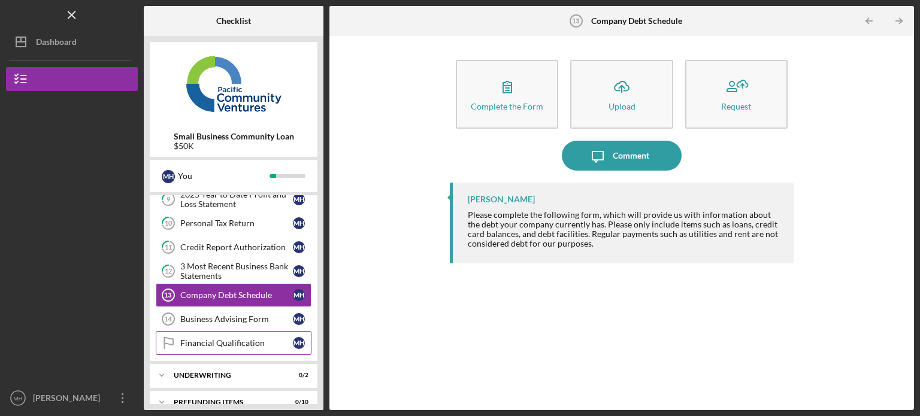
scroll to position [294, 0]
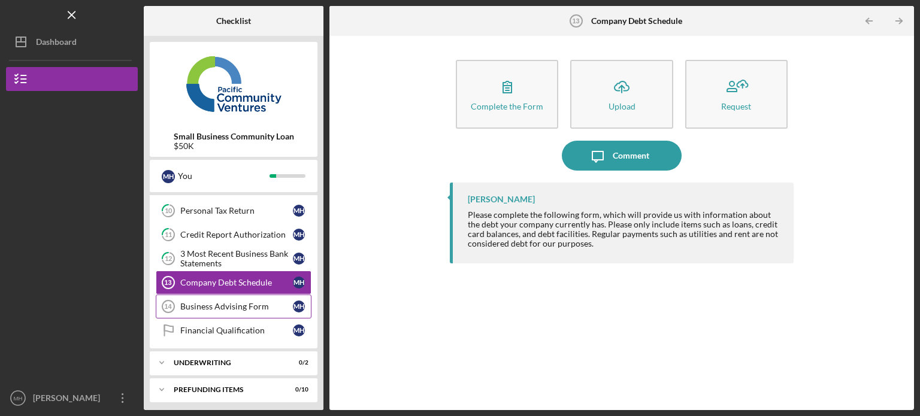
click at [241, 296] on link "Business Advising Form 14 Business Advising Form M H" at bounding box center [234, 307] width 156 height 24
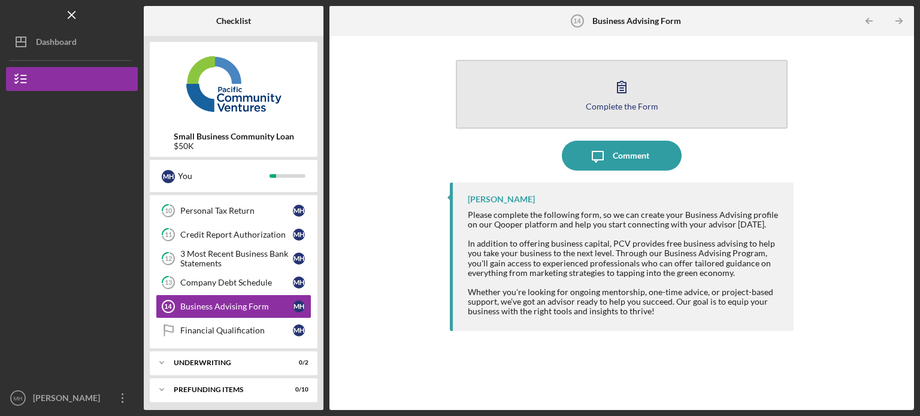
click at [621, 94] on icon "button" at bounding box center [622, 87] width 30 height 30
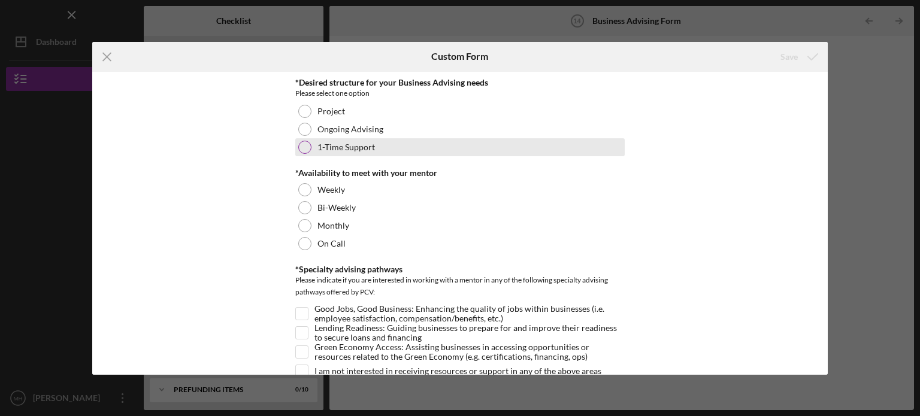
click at [302, 148] on div at bounding box center [304, 147] width 13 height 13
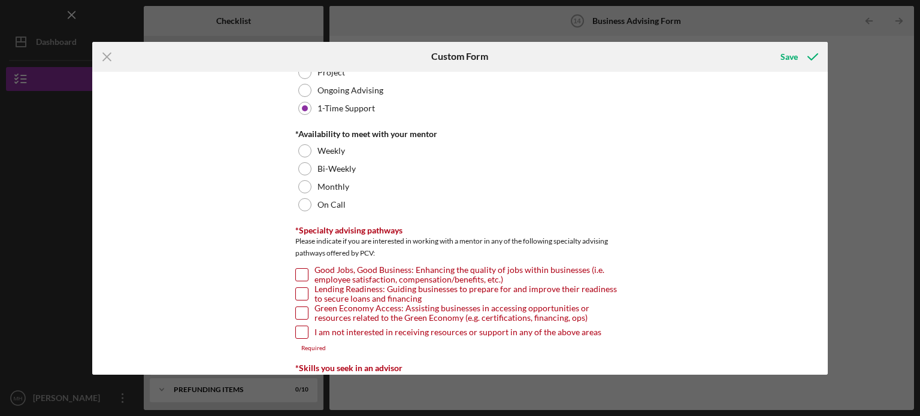
scroll to position [60, 0]
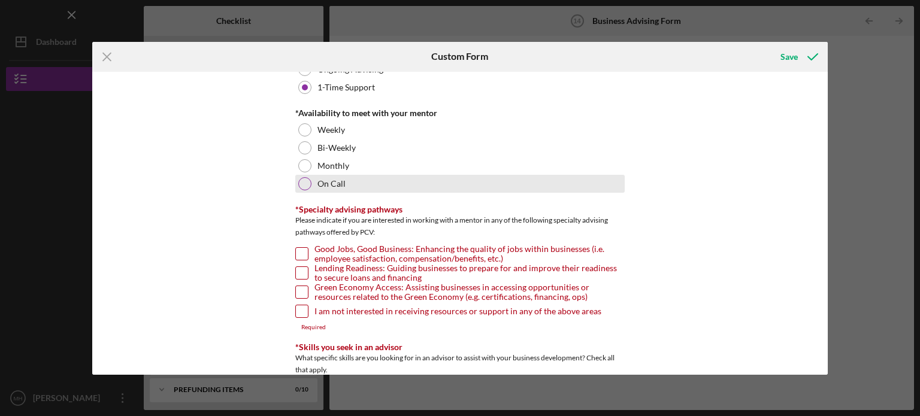
click at [298, 181] on div at bounding box center [304, 183] width 13 height 13
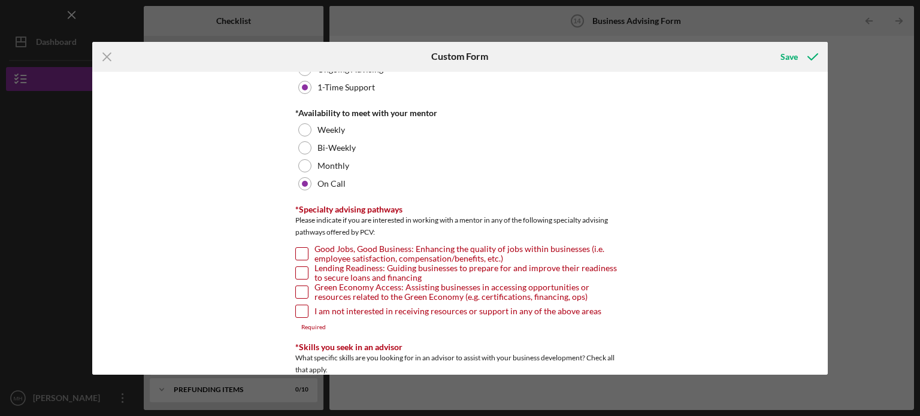
scroll to position [180, 0]
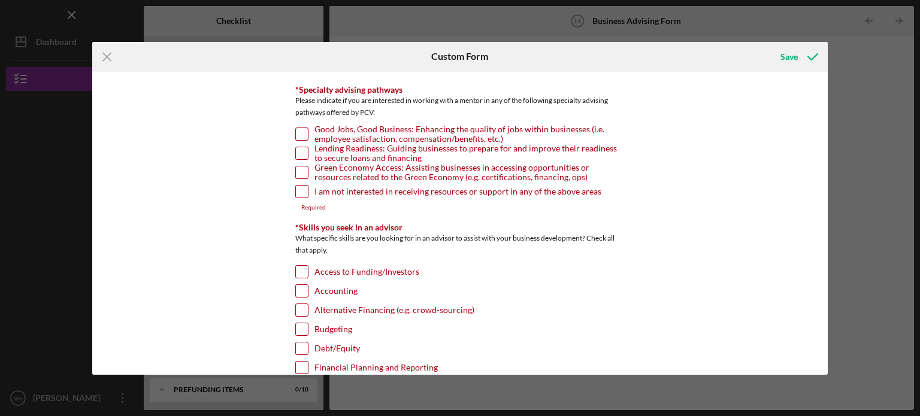
click at [304, 194] on input "I am not interested in receiving resources or support in any of the above areas" at bounding box center [302, 192] width 12 height 12
checkbox input "true"
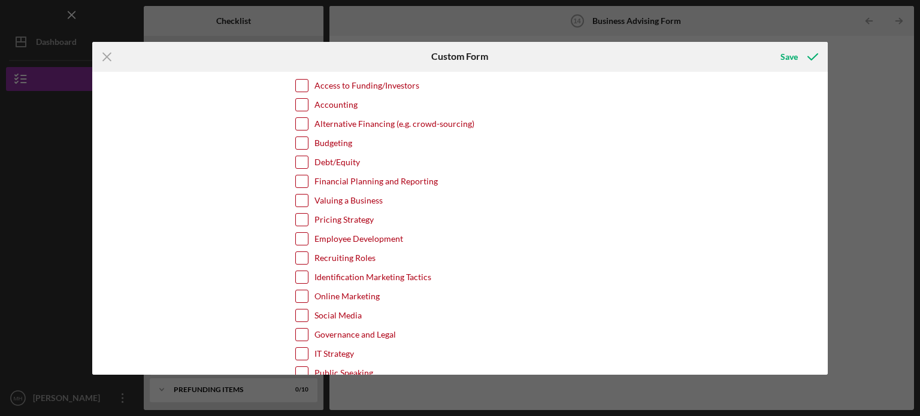
scroll to position [299, 0]
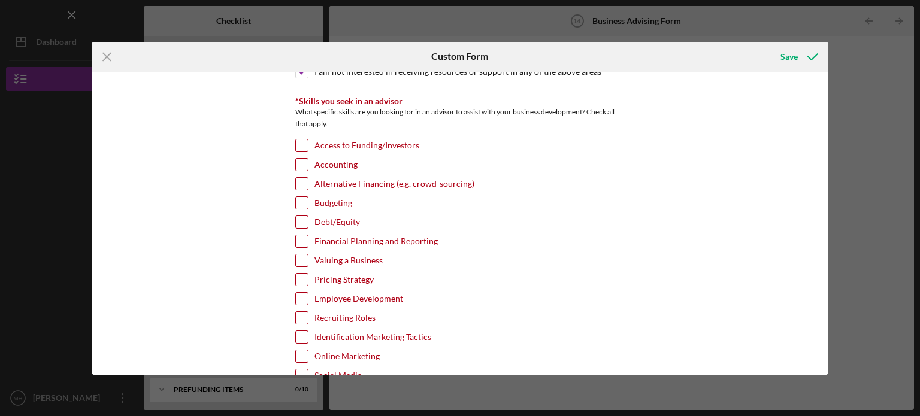
click at [296, 142] on input "Access to Funding/Investors" at bounding box center [302, 146] width 12 height 12
checkbox input "true"
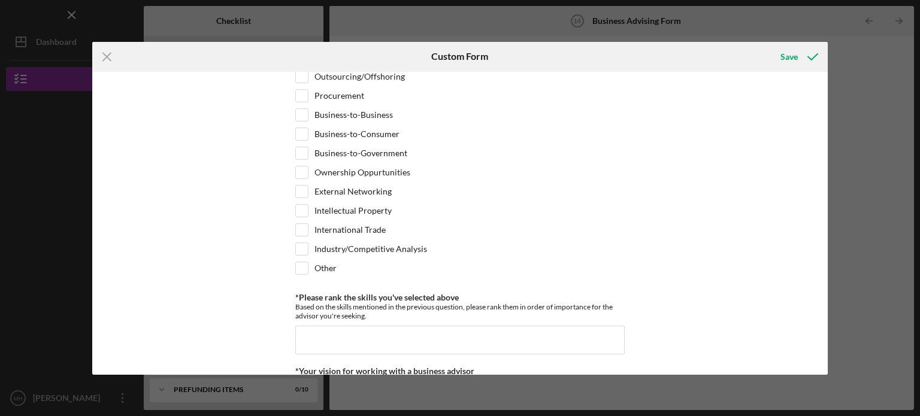
scroll to position [989, 0]
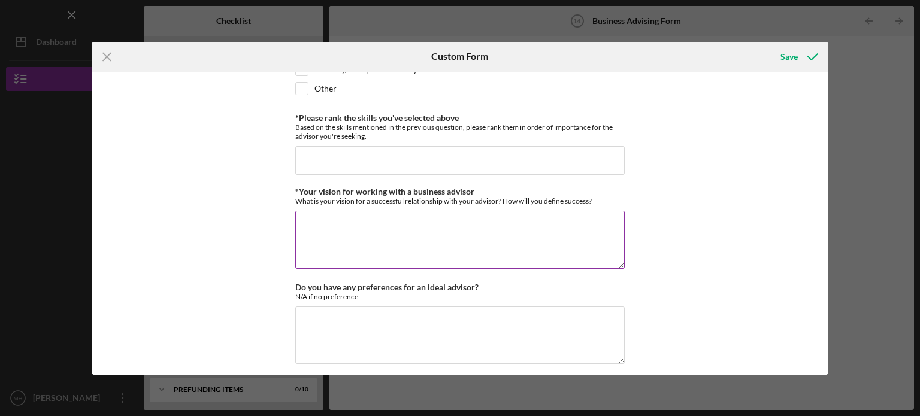
click at [323, 231] on textarea "*Your vision for working with a business advisor" at bounding box center [459, 239] width 329 height 57
click at [379, 219] on textarea "WE NEED BUSINES FUNDING" at bounding box center [459, 239] width 329 height 57
type textarea "WE NEED BUSINESS FUNDING"
click at [381, 157] on input "*Please rank the skills you've selected above" at bounding box center [459, 160] width 329 height 29
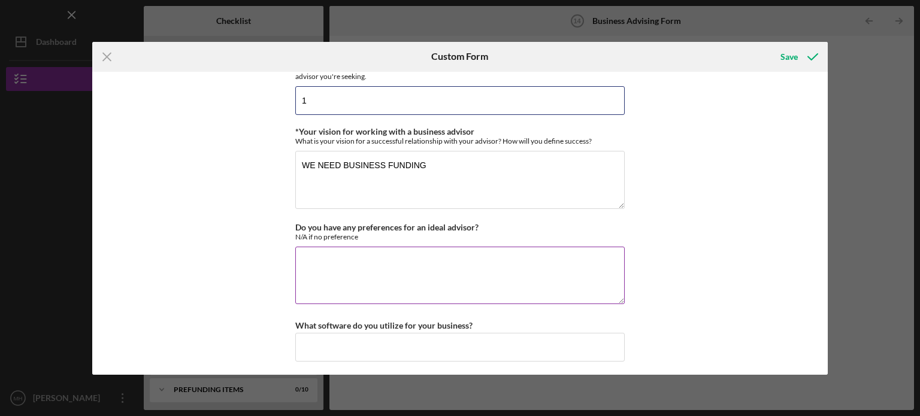
scroll to position [1109, 0]
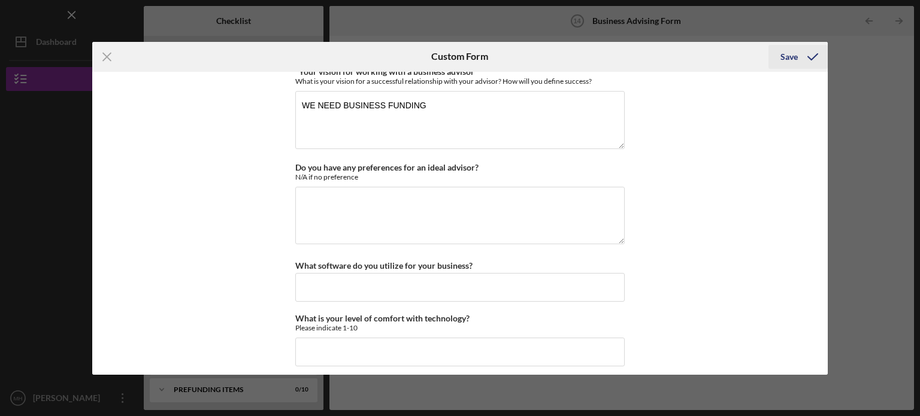
type input "1"
click at [800, 55] on icon "submit" at bounding box center [813, 57] width 30 height 30
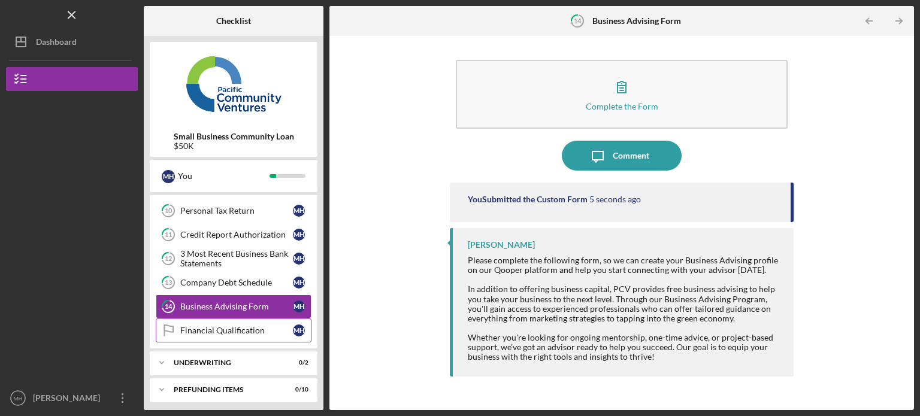
click at [218, 326] on div "Financial Qualification" at bounding box center [236, 331] width 113 height 10
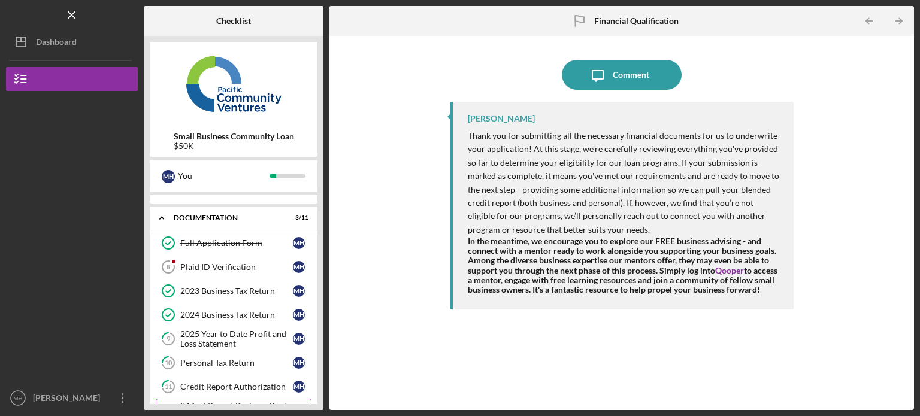
scroll to position [114, 0]
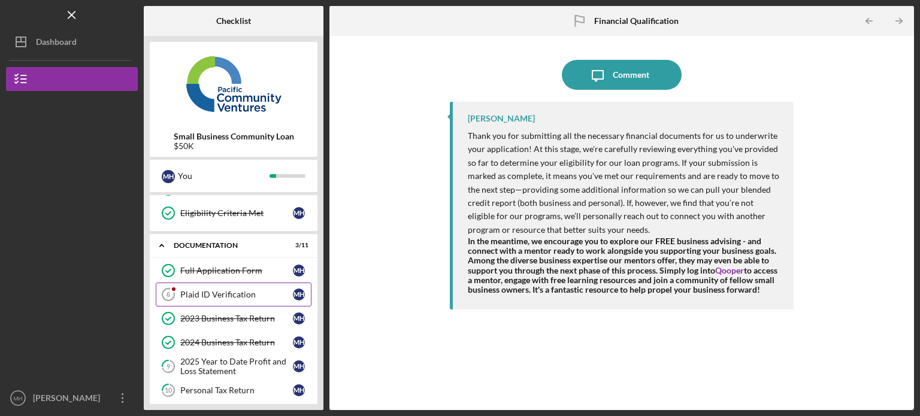
click at [250, 292] on div "Plaid ID Verification" at bounding box center [236, 295] width 113 height 10
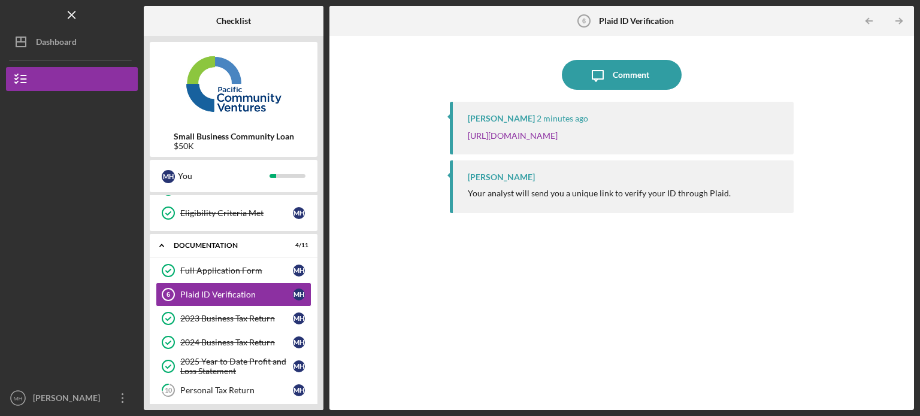
drag, startPoint x: 648, startPoint y: 144, endPoint x: 456, endPoint y: 134, distance: 191.9
click at [456, 134] on div "Raymond Ko 2 minutes ago https://verify.plaid.com/verify/idv_2ofUKm8qb3j8sd?key…" at bounding box center [622, 128] width 344 height 53
copy link "https://verify.plaid.com/verify/idv_2ofUKm8qb3j8sd?key=391fc2cd7d1607e8889f9dd6…"
click at [558, 137] on link "https://verify.plaid.com/verify/idv_2ofUKm8qb3j8sd?key=391fc2cd7d1607e8889f9dd6…" at bounding box center [513, 136] width 90 height 10
